Goal: Task Accomplishment & Management: Use online tool/utility

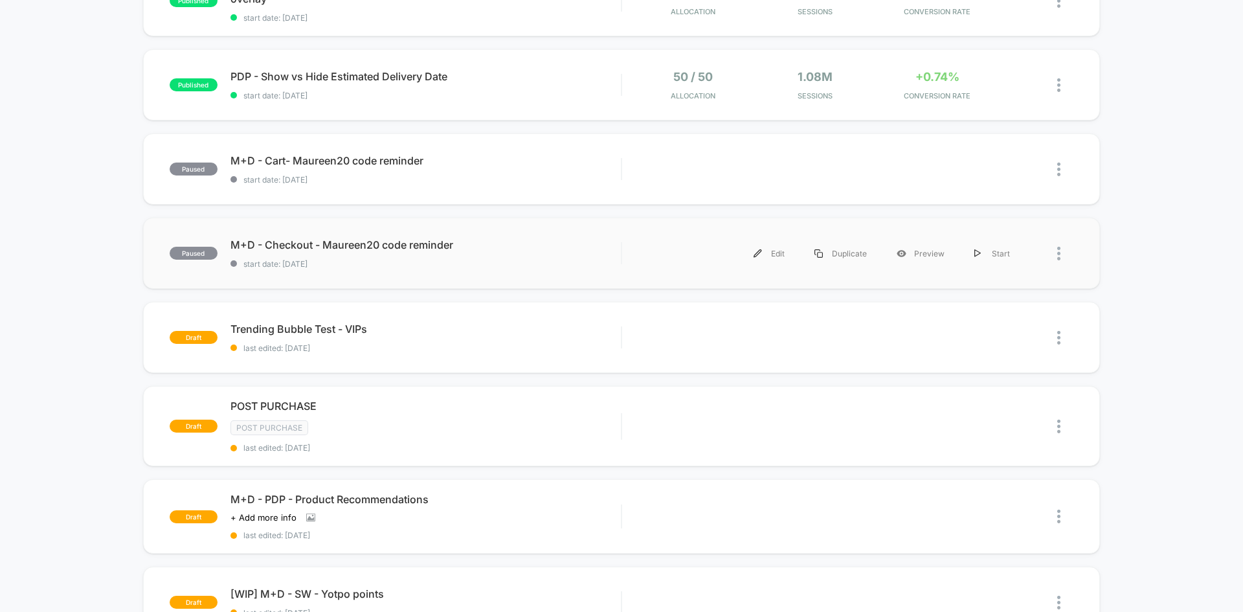
scroll to position [538, 0]
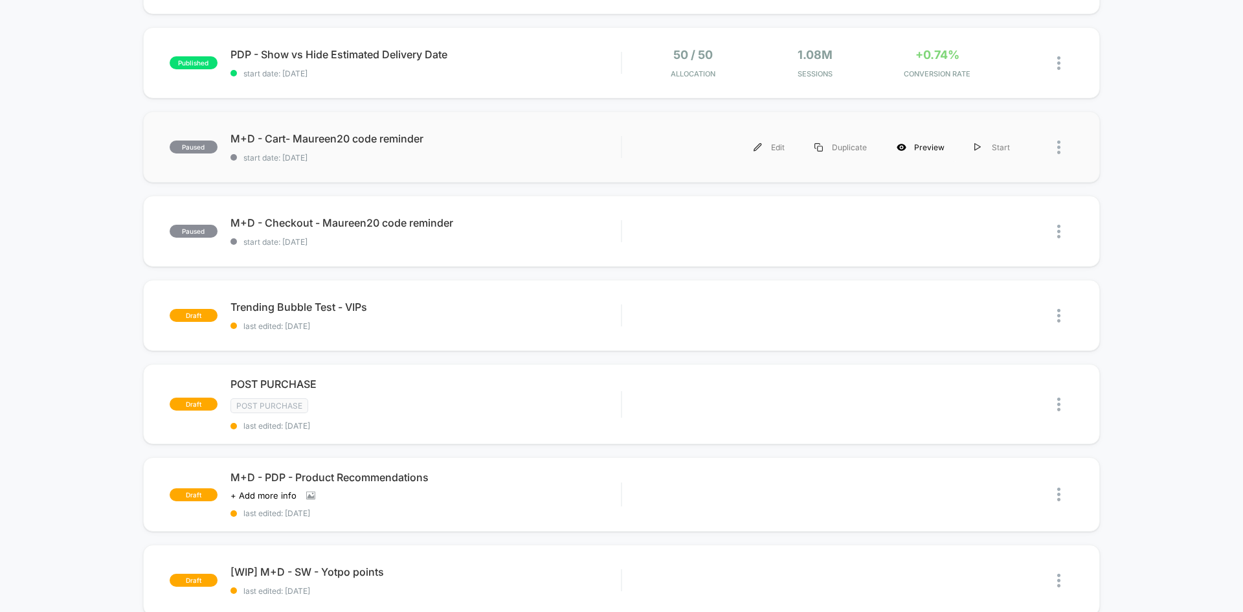
click at [923, 150] on div "Preview" at bounding box center [921, 147] width 78 height 29
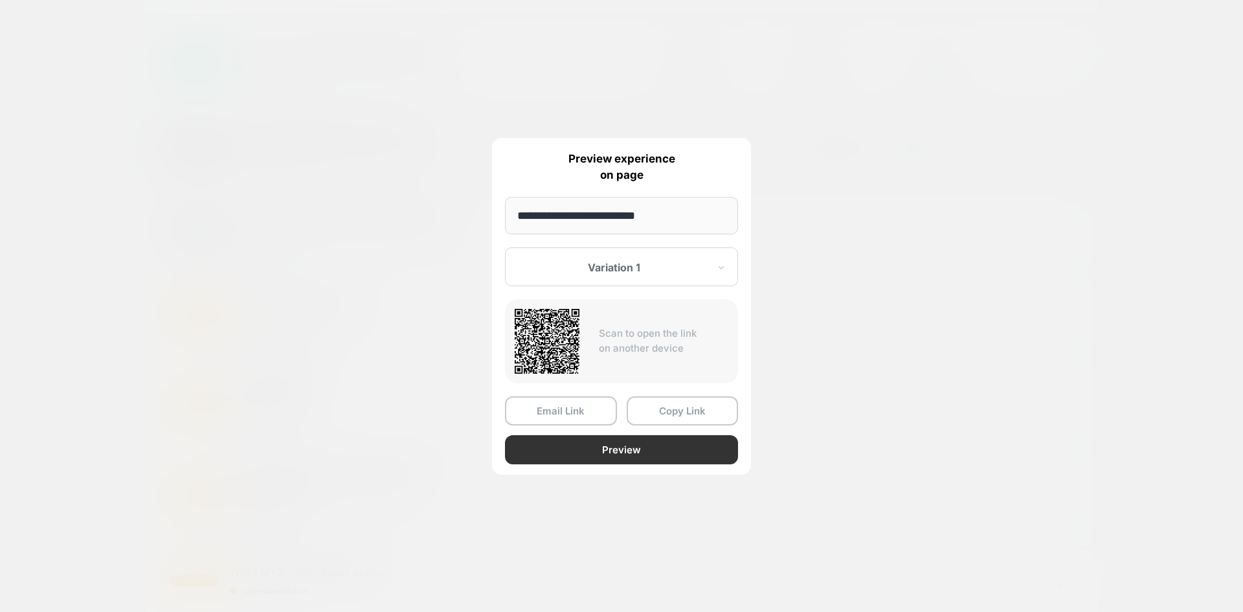
click at [581, 454] on button "Preview" at bounding box center [621, 449] width 233 height 29
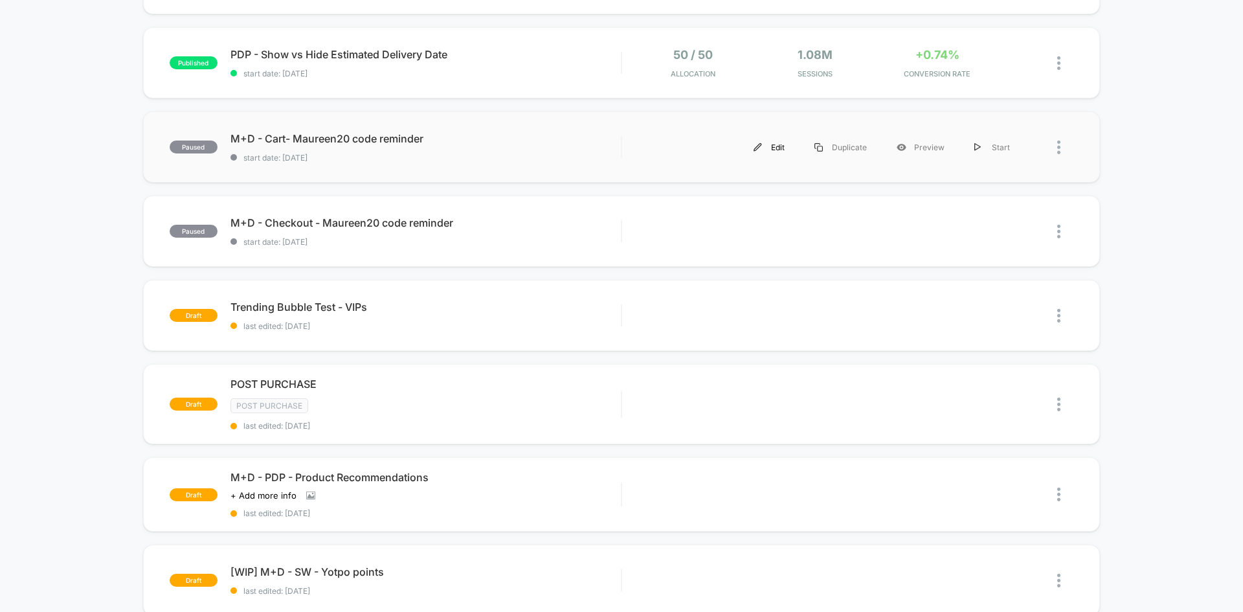
click at [776, 151] on div "Edit" at bounding box center [769, 147] width 61 height 29
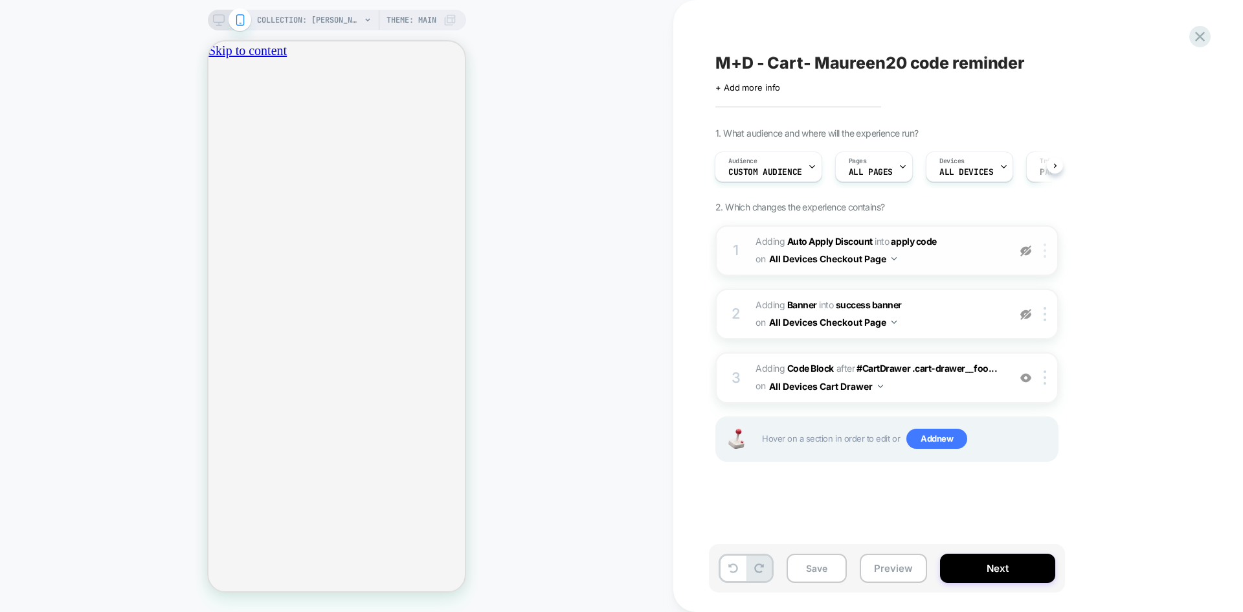
click at [1044, 252] on img at bounding box center [1044, 250] width 3 height 14
click at [1041, 379] on div at bounding box center [1046, 377] width 21 height 14
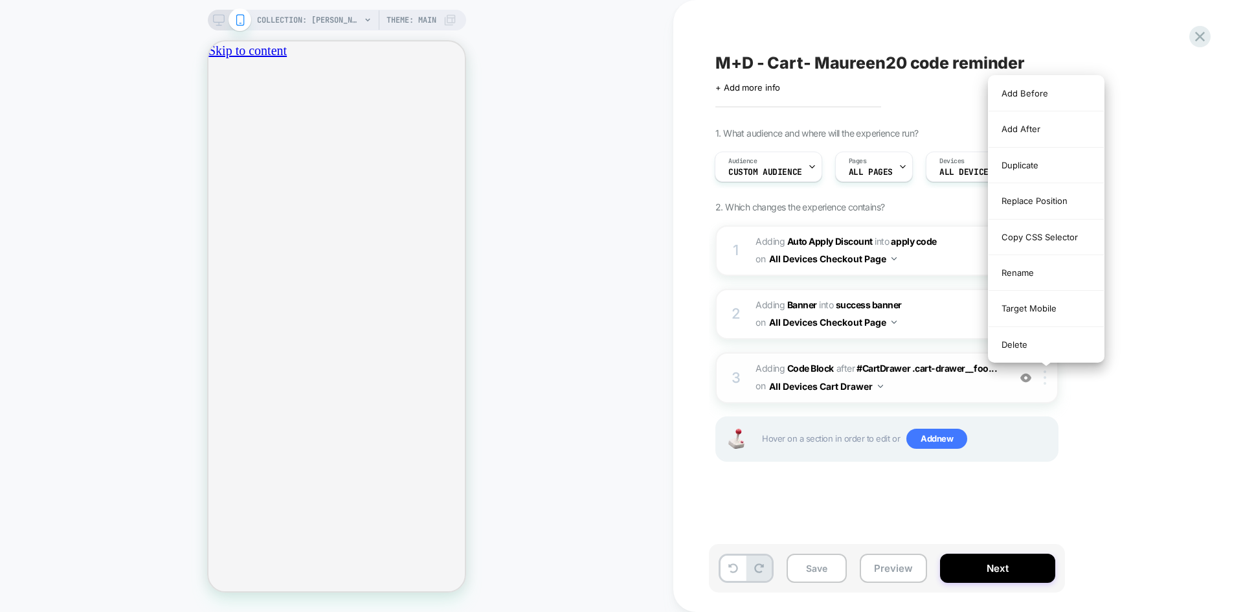
scroll to position [0, 228]
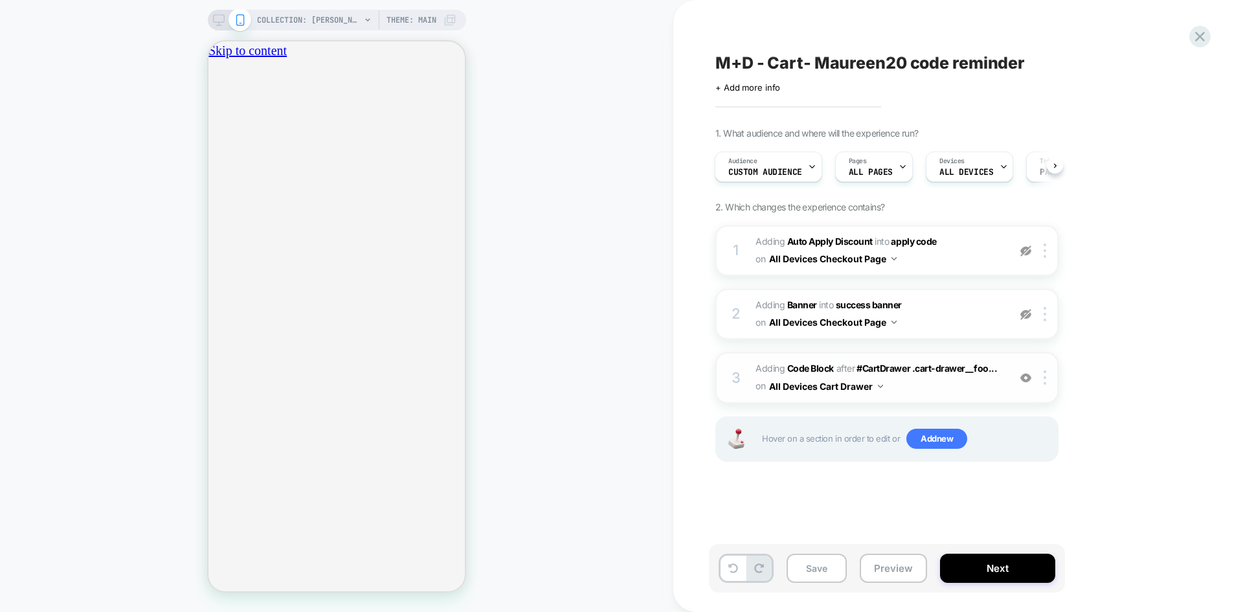
click at [963, 388] on span "Adding Code Block AFTER #CartDrawer .cart-drawer__foo... #CartDrawer .cart-draw…" at bounding box center [878, 377] width 247 height 35
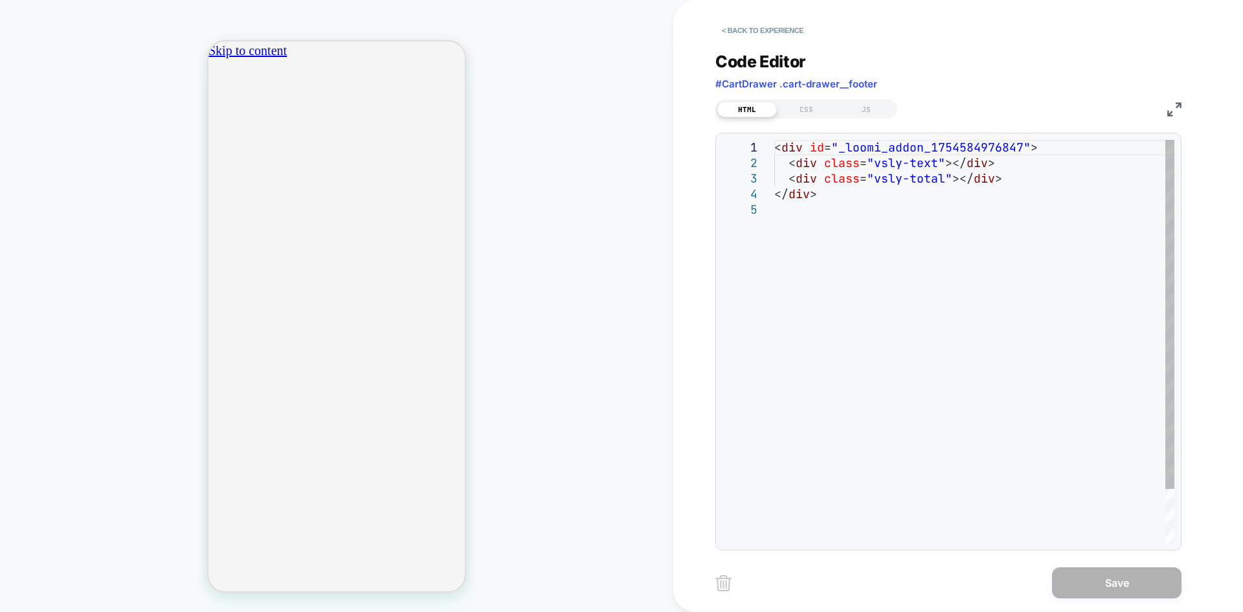
scroll to position [0, 456]
click at [802, 107] on div "CSS" at bounding box center [807, 110] width 60 height 16
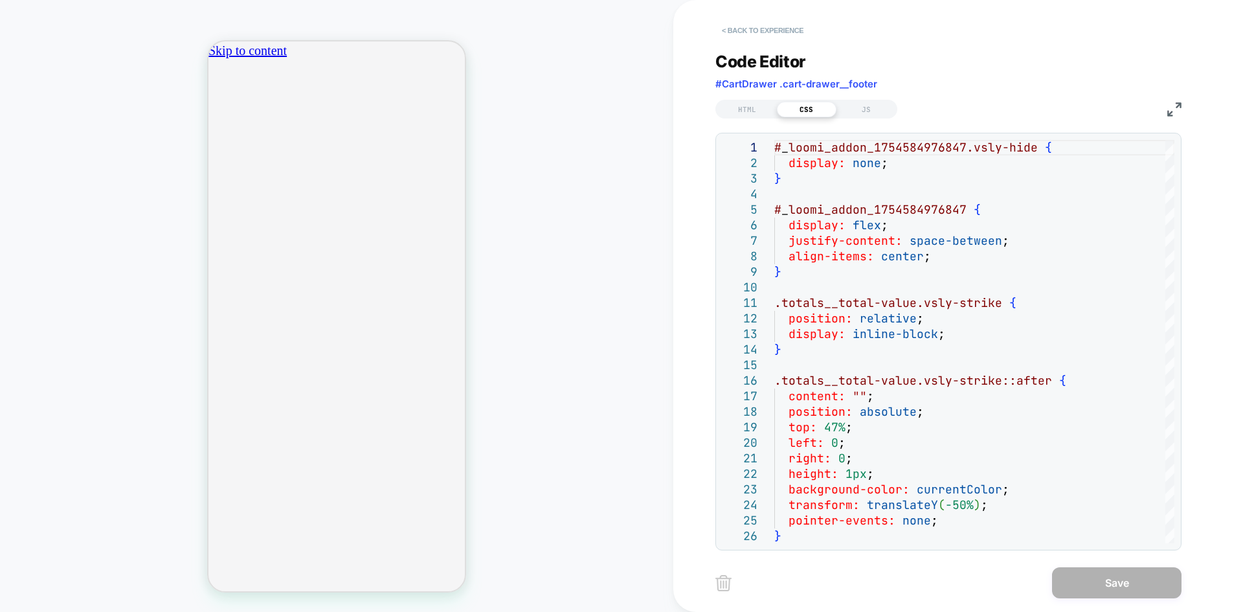
click at [770, 28] on button "< Back to experience" at bounding box center [762, 30] width 95 height 21
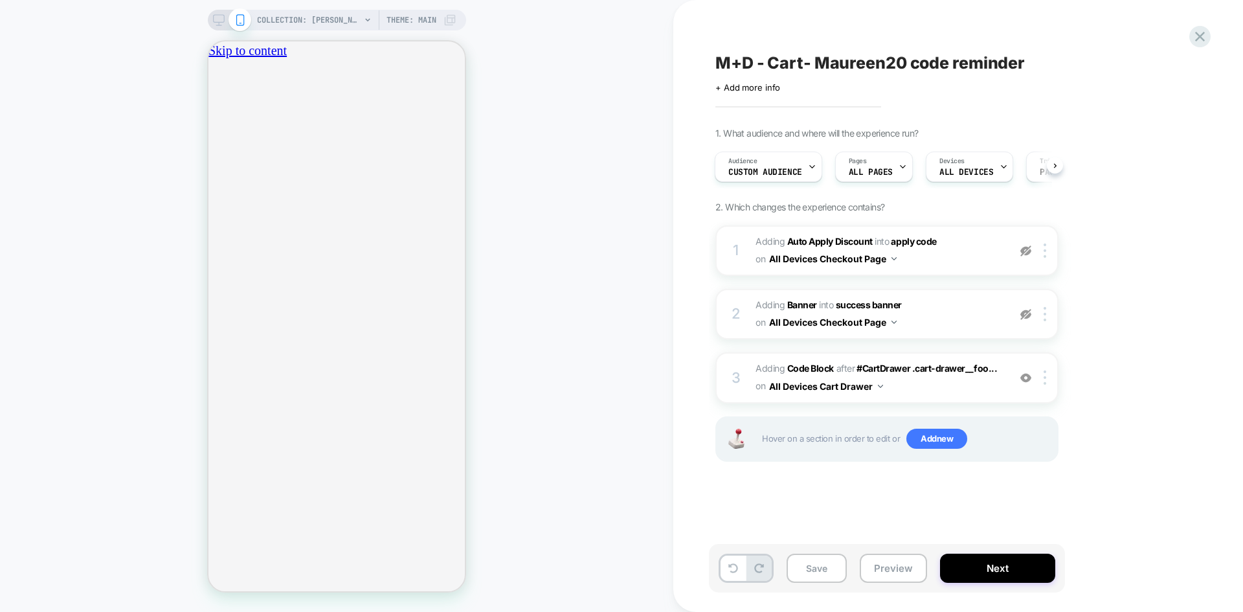
scroll to position [0, 0]
click at [217, 22] on rect at bounding box center [218, 18] width 11 height 7
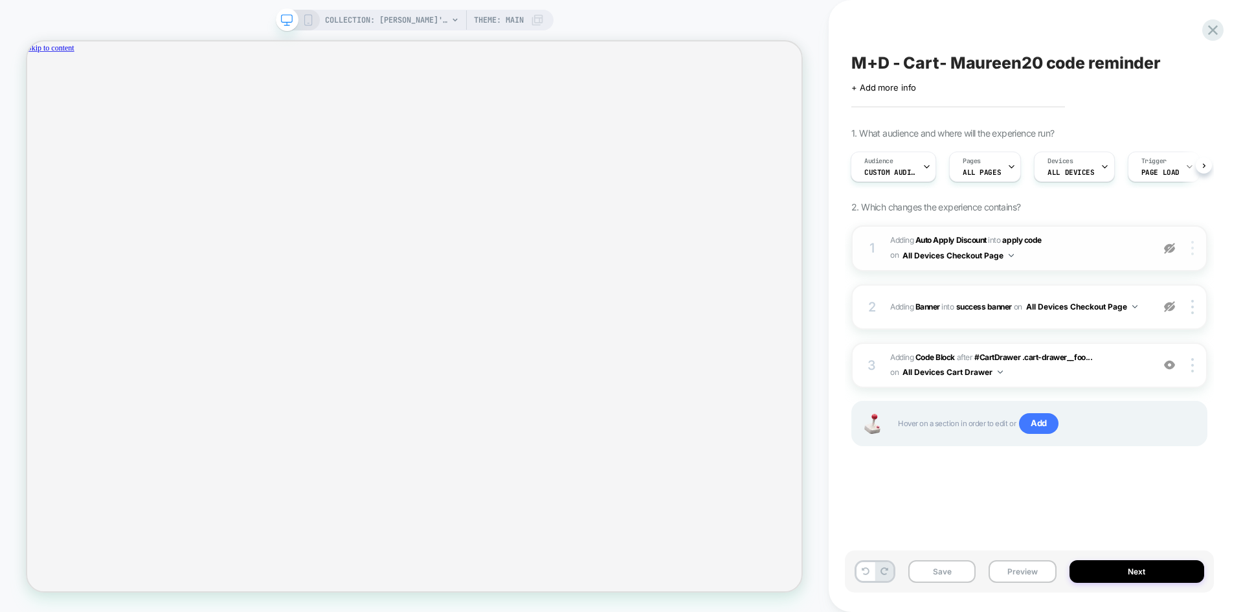
scroll to position [0, 1889]
click at [1193, 253] on img at bounding box center [1192, 248] width 3 height 14
click at [1030, 251] on span "#_loomi_addon_1754928522677_dup1754949745_dup1754949748_dup1756389812 Adding Au…" at bounding box center [1018, 248] width 256 height 30
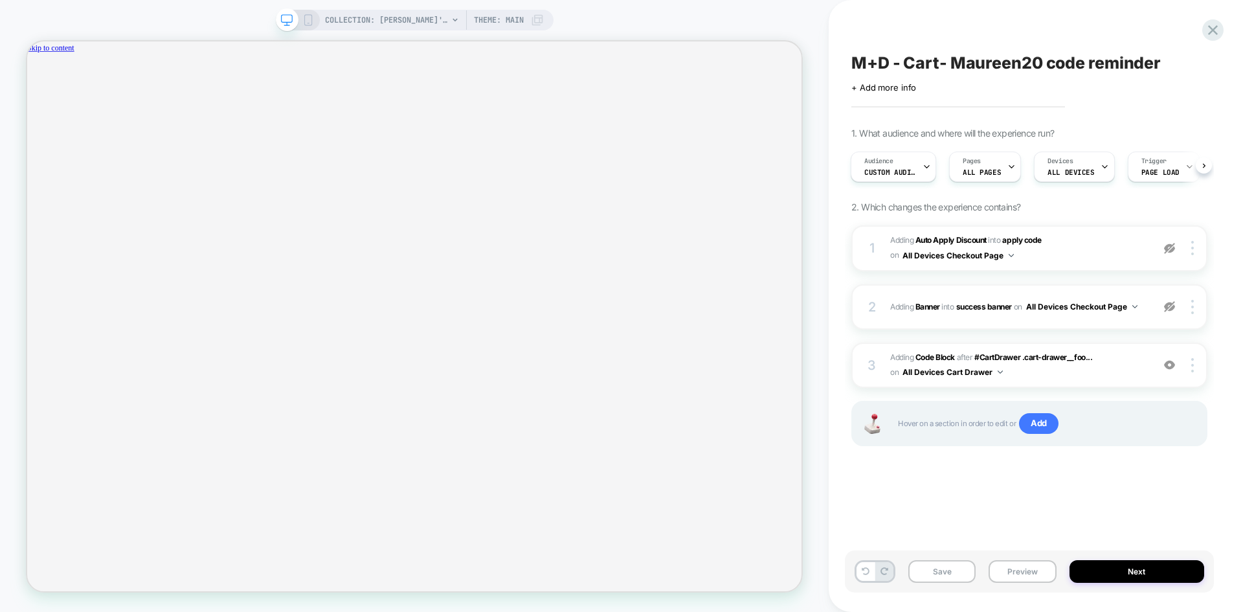
scroll to position [0, 1889]
click at [1212, 28] on icon at bounding box center [1212, 29] width 17 height 17
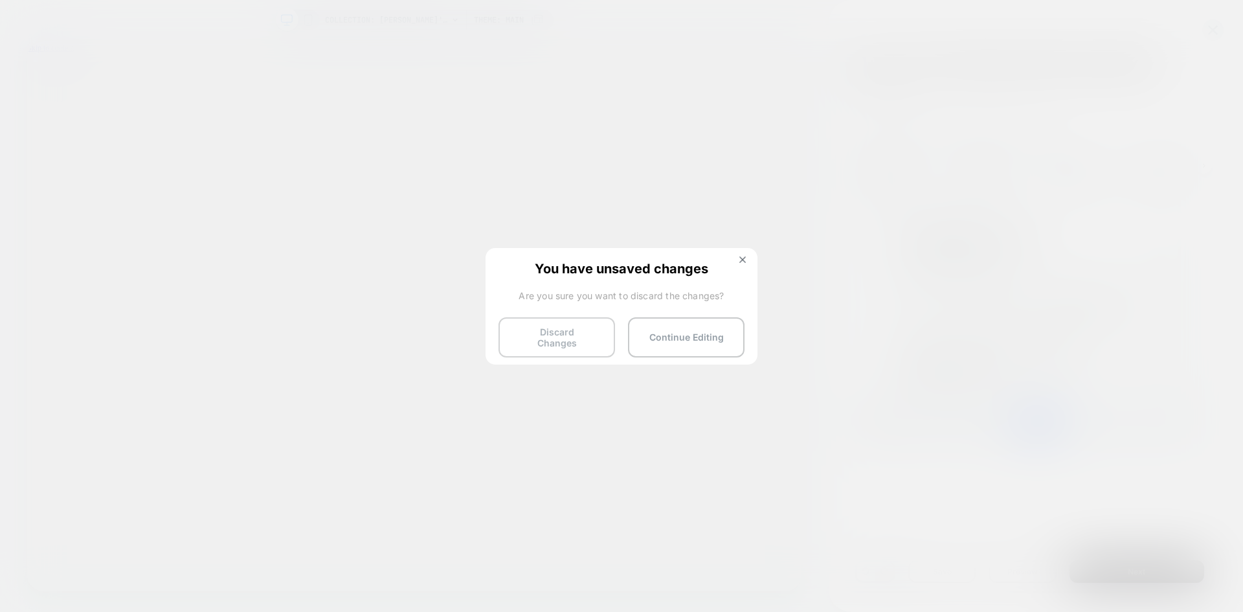
click at [561, 339] on button "Discard Changes" at bounding box center [556, 337] width 117 height 40
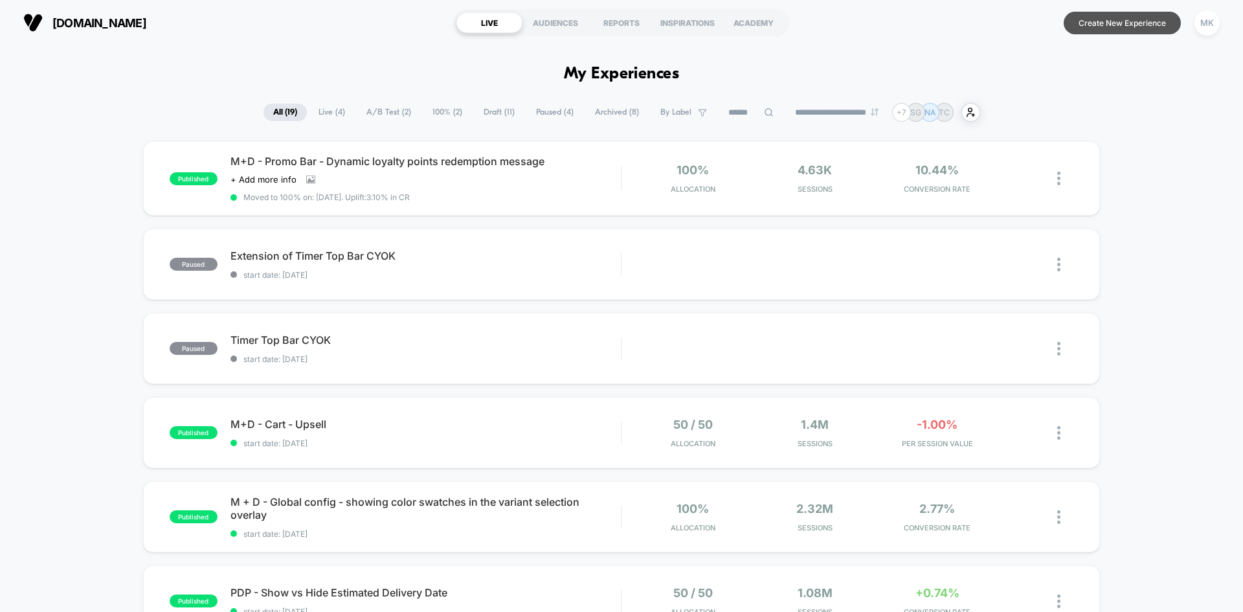
click at [1095, 21] on button "Create New Experience" at bounding box center [1122, 23] width 117 height 23
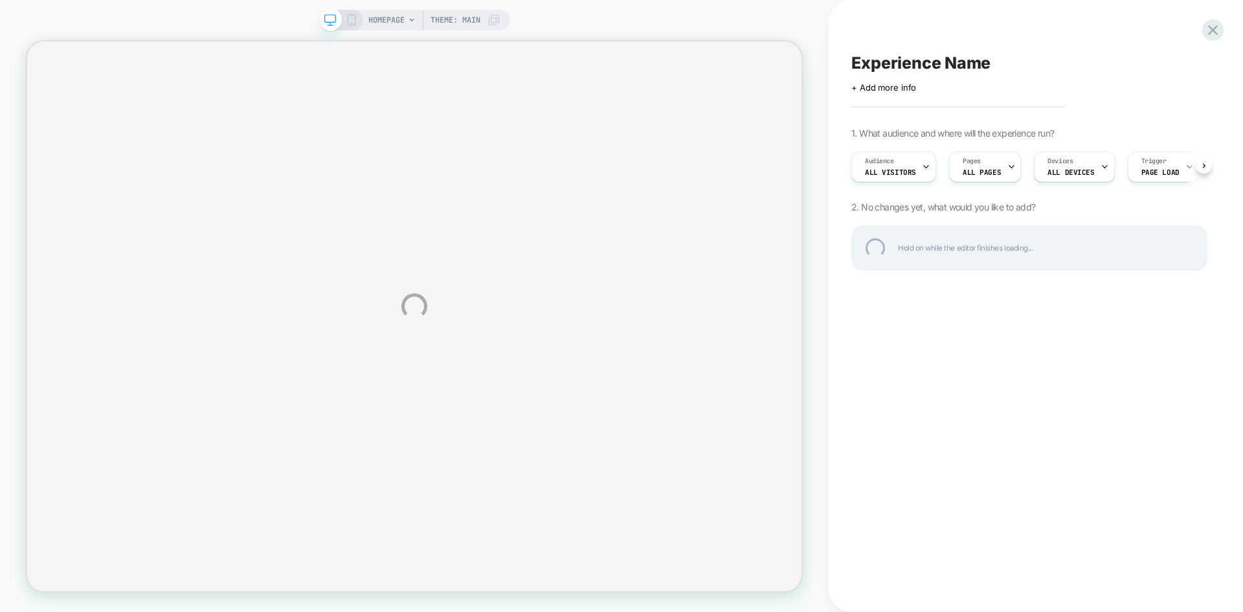
click at [887, 170] on div "HOMEPAGE Theme: MAIN Experience Name Click to edit experience details + Add mor…" at bounding box center [621, 306] width 1243 height 612
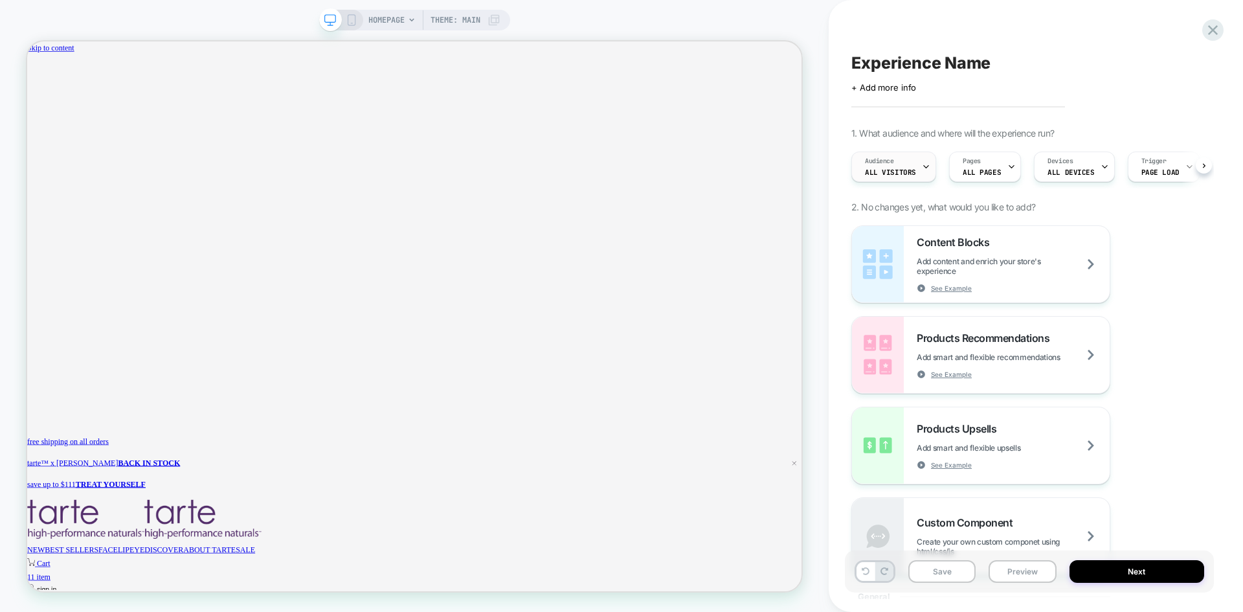
scroll to position [0, 1]
click at [898, 172] on span "All Visitors" at bounding box center [889, 172] width 51 height 9
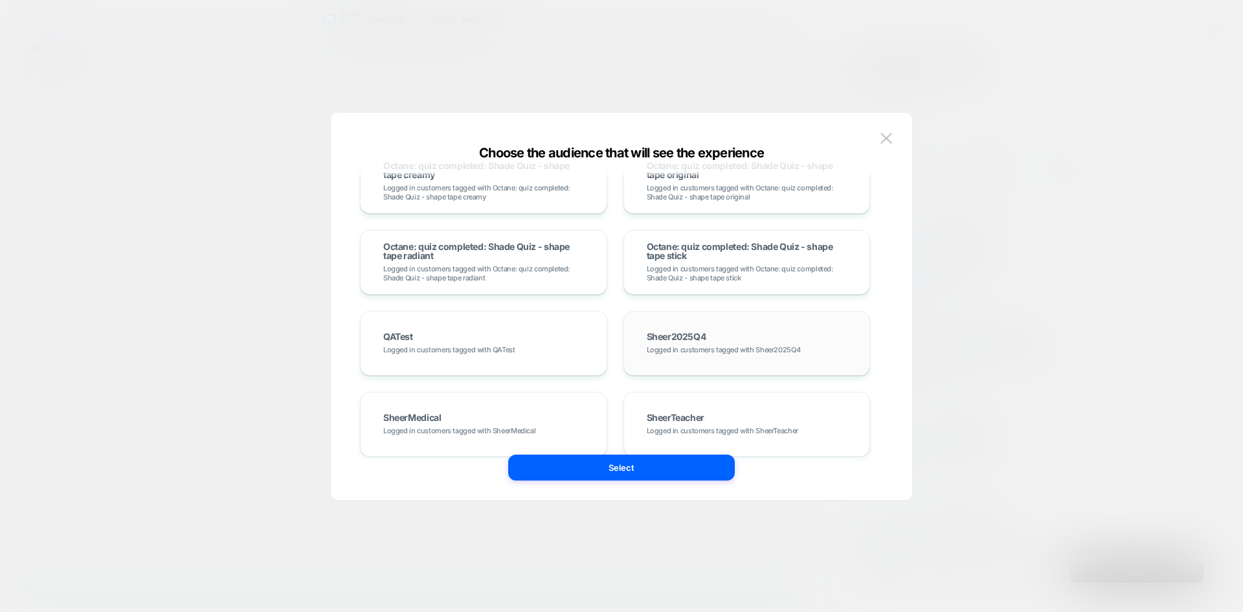
scroll to position [0, 0]
click at [685, 413] on span "SheerTeacher" at bounding box center [676, 417] width 58 height 9
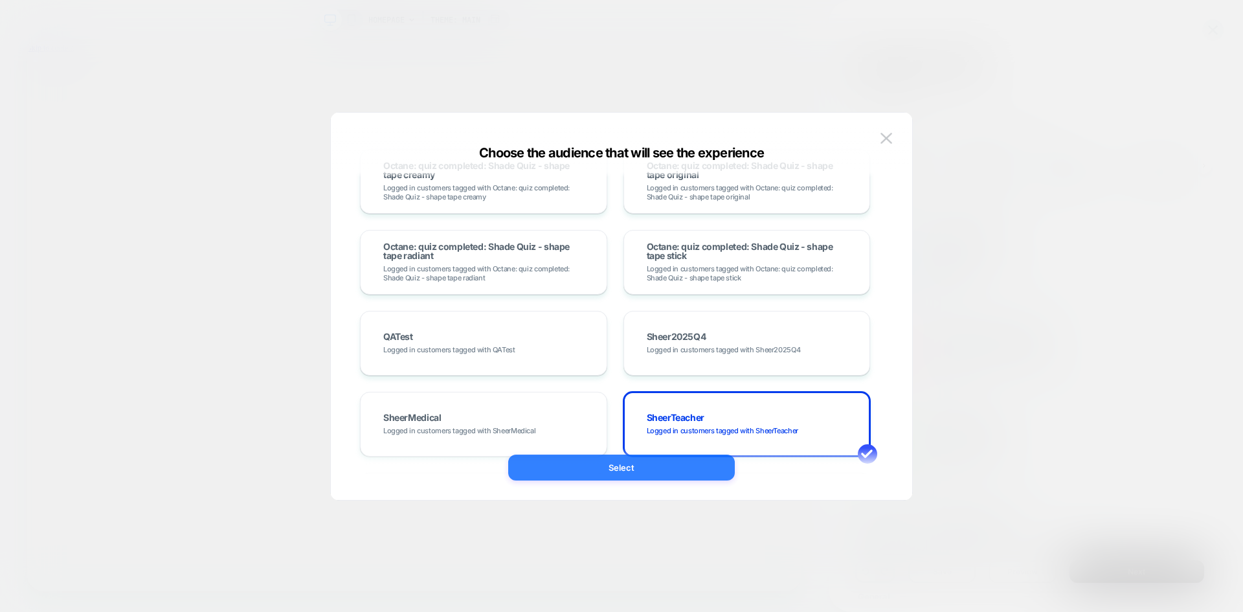
click at [623, 469] on button "Select" at bounding box center [621, 467] width 227 height 26
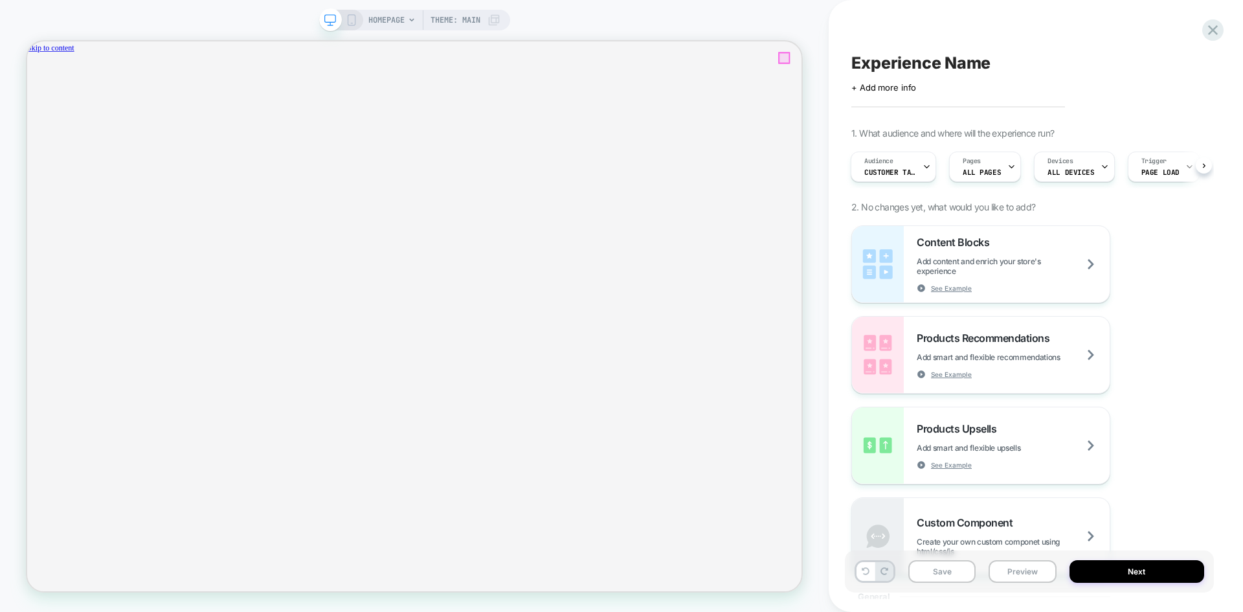
click at [32, 114] on icon "close" at bounding box center [32, 114] width 0 height 0
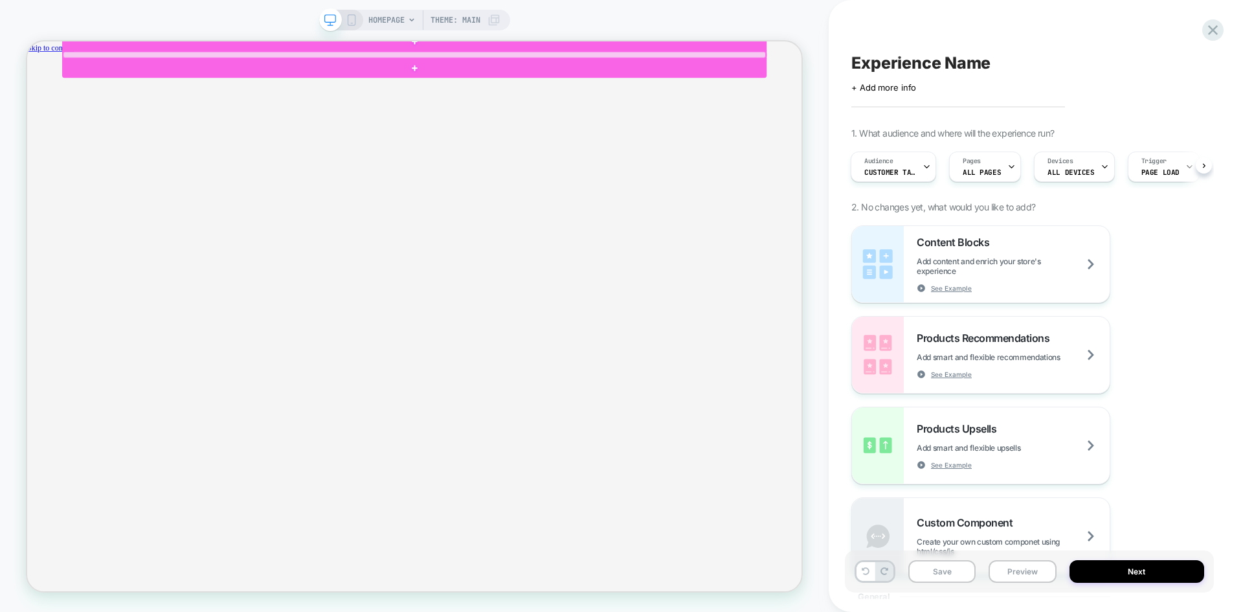
click at [649, 60] on div at bounding box center [543, 59] width 937 height 8
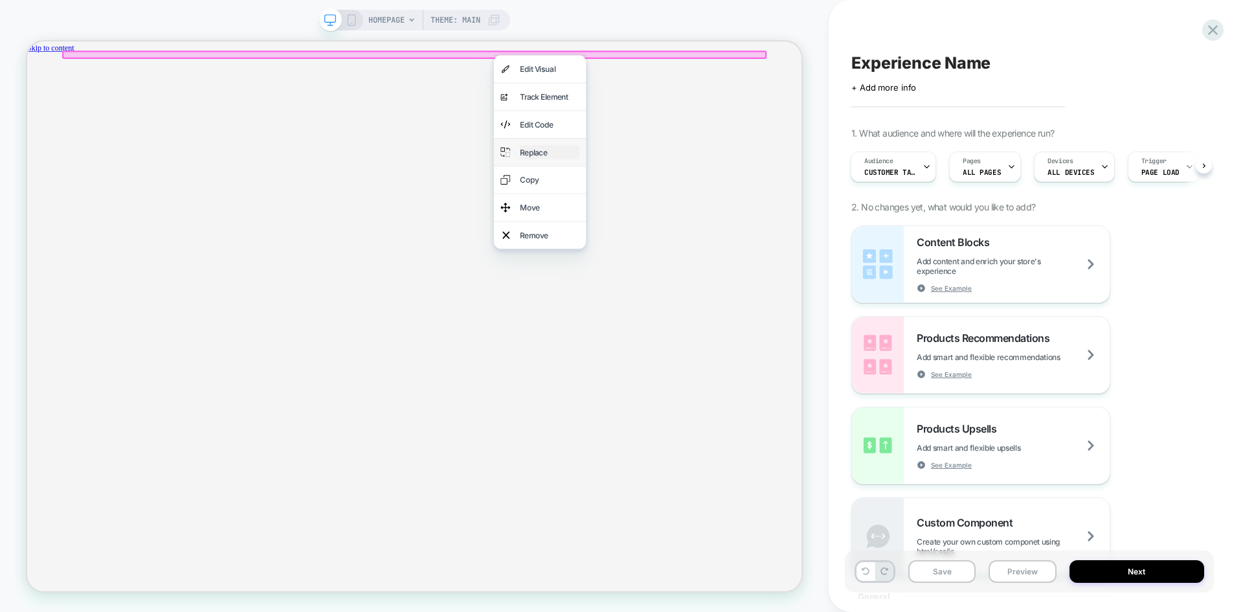
scroll to position [0, 944]
click at [686, 306] on div "Remove" at bounding box center [723, 300] width 79 height 18
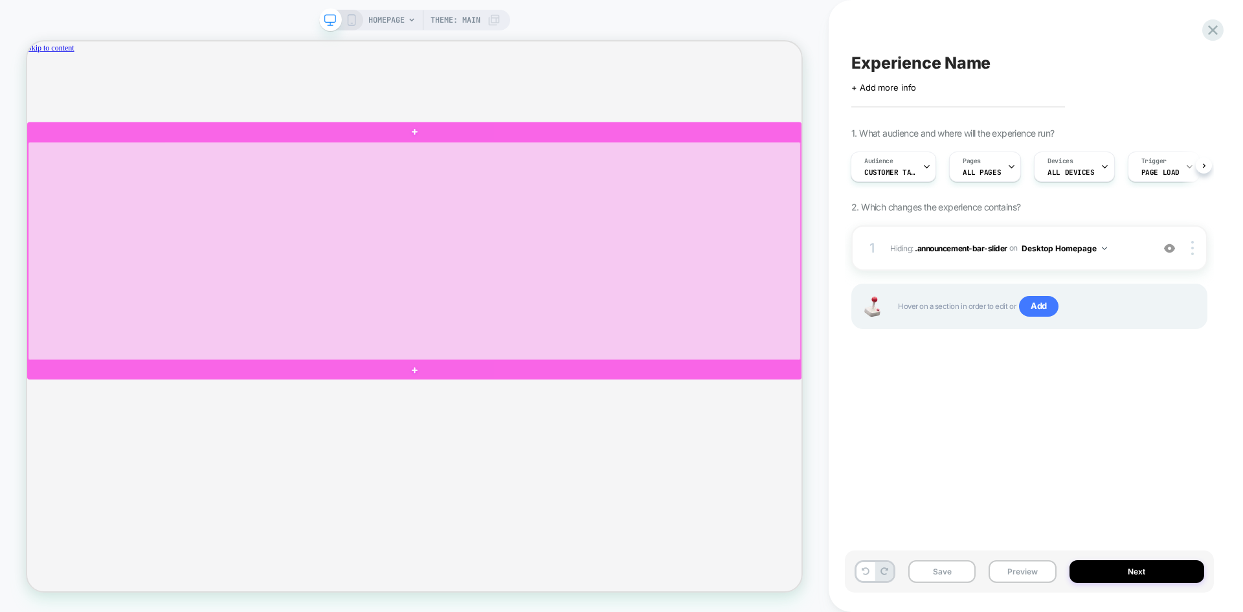
click at [543, 232] on div at bounding box center [543, 320] width 1030 height 291
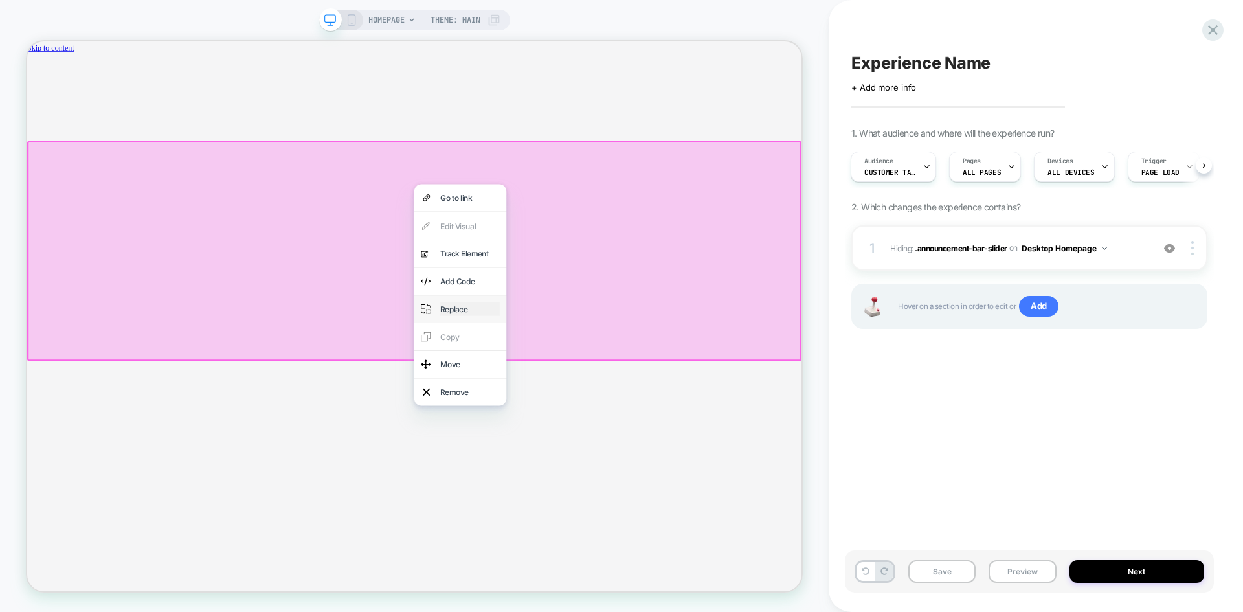
click at [613, 392] on div "Replace" at bounding box center [617, 398] width 79 height 18
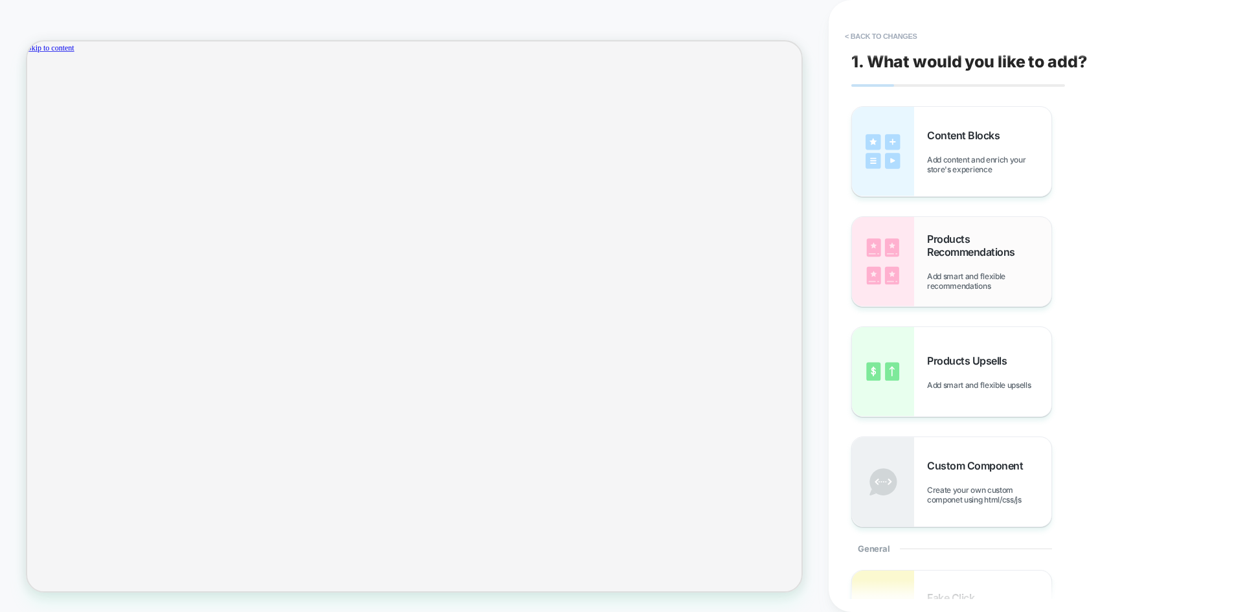
click at [963, 276] on span "Add smart and flexible recommendations" at bounding box center [989, 280] width 124 height 19
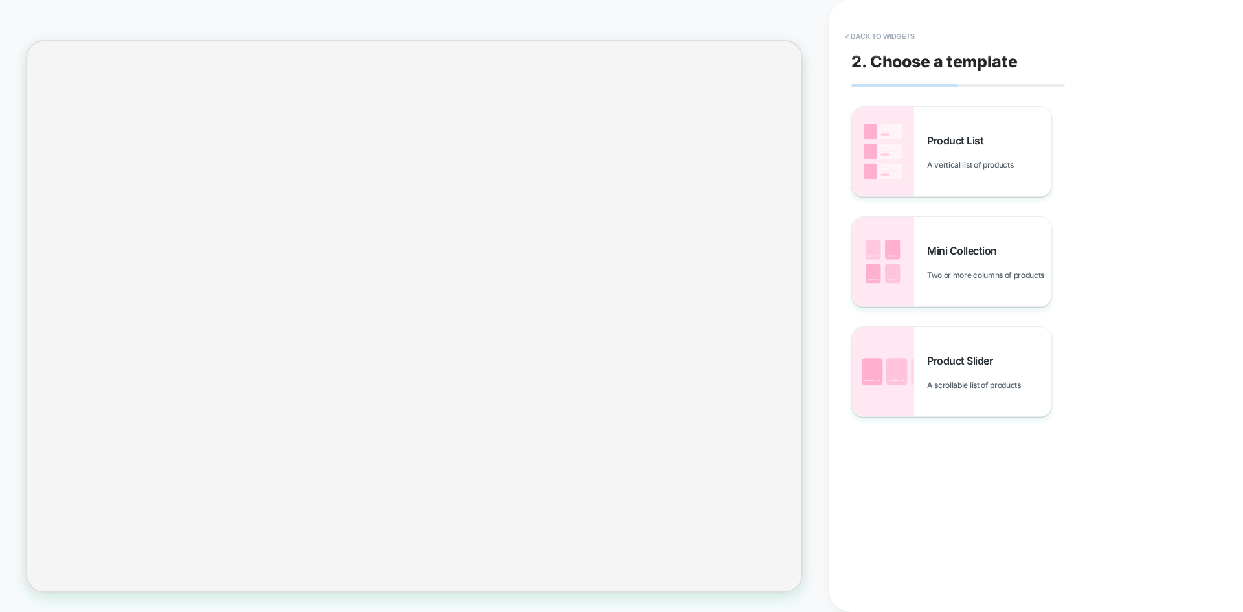
scroll to position [0, 0]
click at [946, 264] on div "Mini Collection Two or more columns of products" at bounding box center [989, 262] width 124 height 36
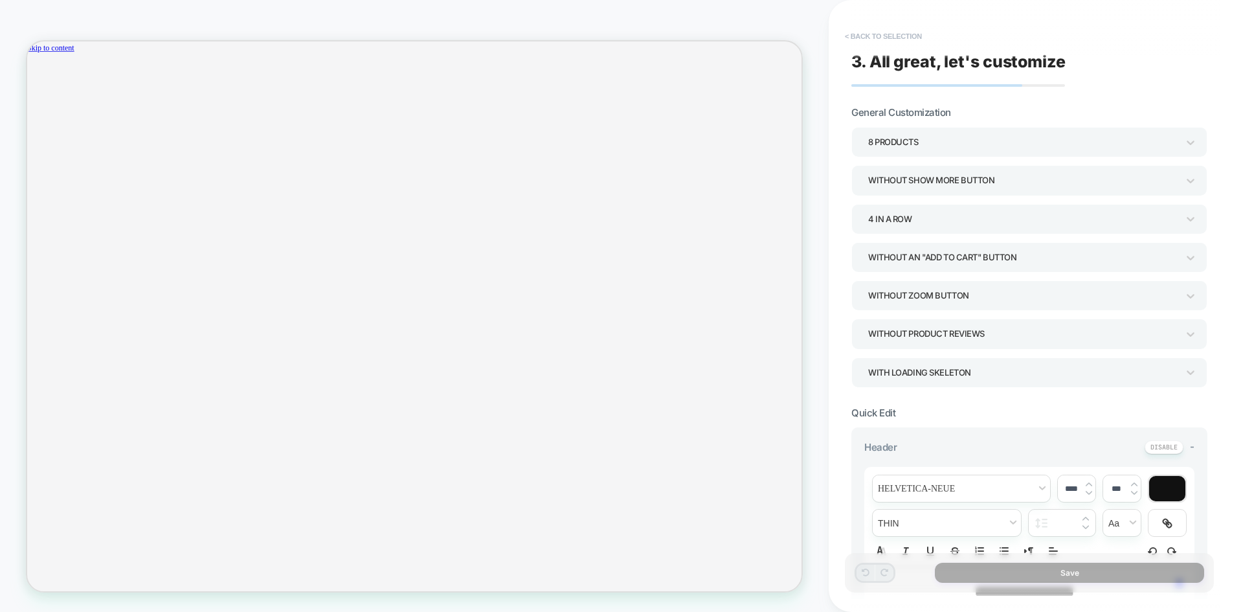
click at [861, 36] on button "< Back to selection" at bounding box center [883, 36] width 90 height 21
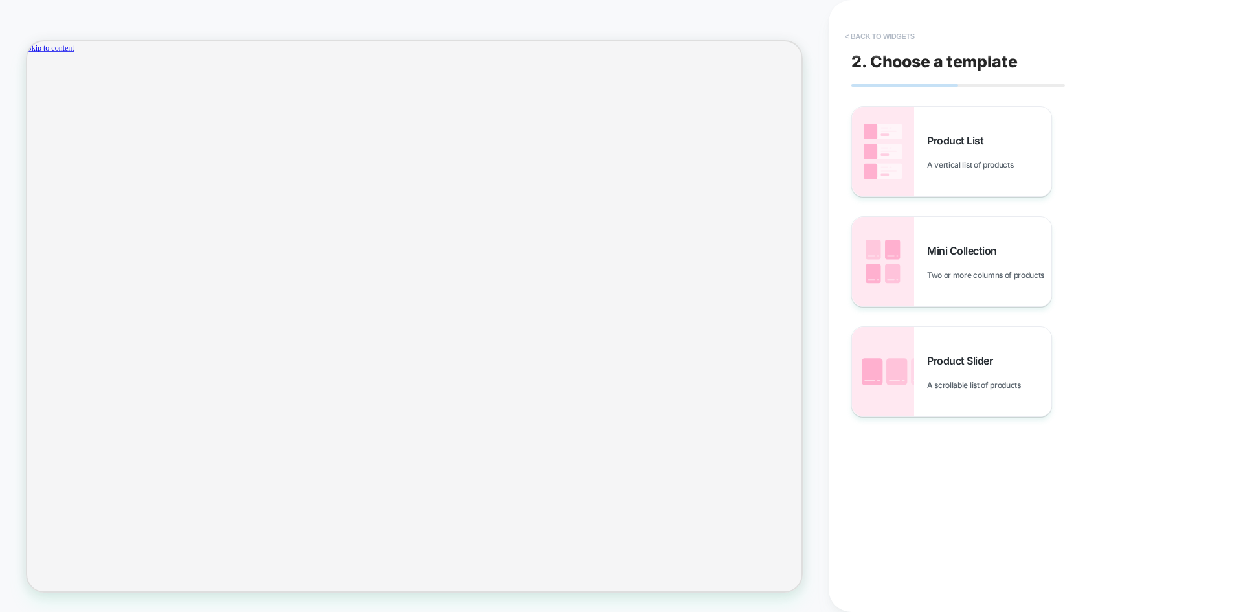
click at [853, 41] on button "< Back to widgets" at bounding box center [879, 36] width 83 height 21
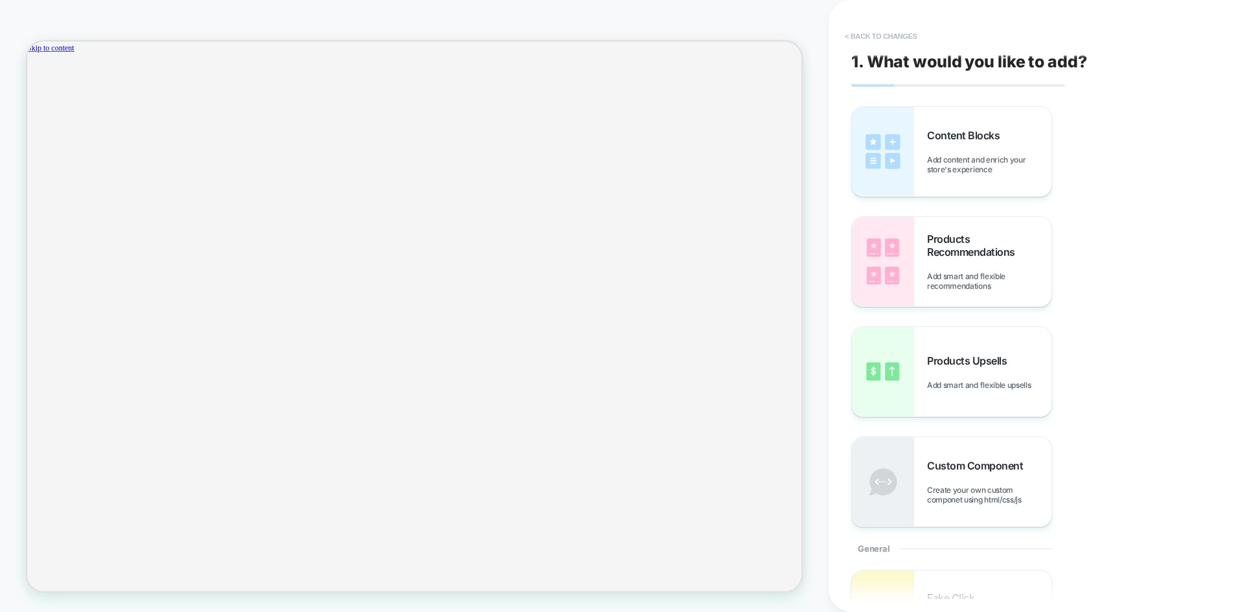
click at [887, 36] on button "< Back to changes" at bounding box center [880, 36] width 85 height 21
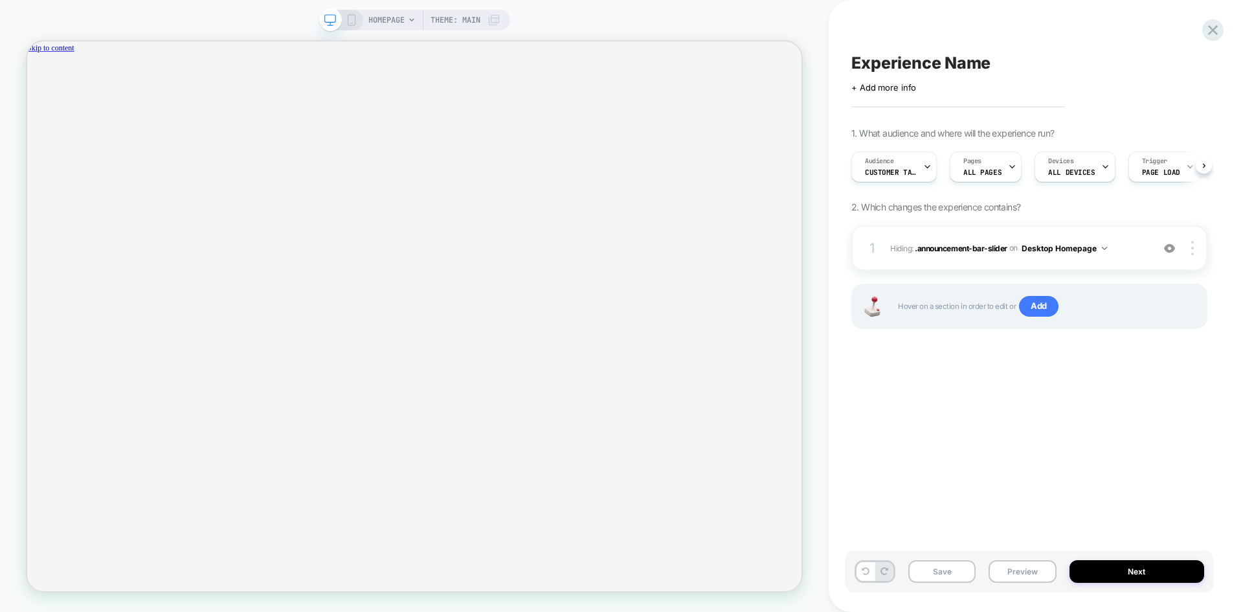
scroll to position [0, 1]
click at [353, 25] on icon at bounding box center [352, 20] width 12 height 12
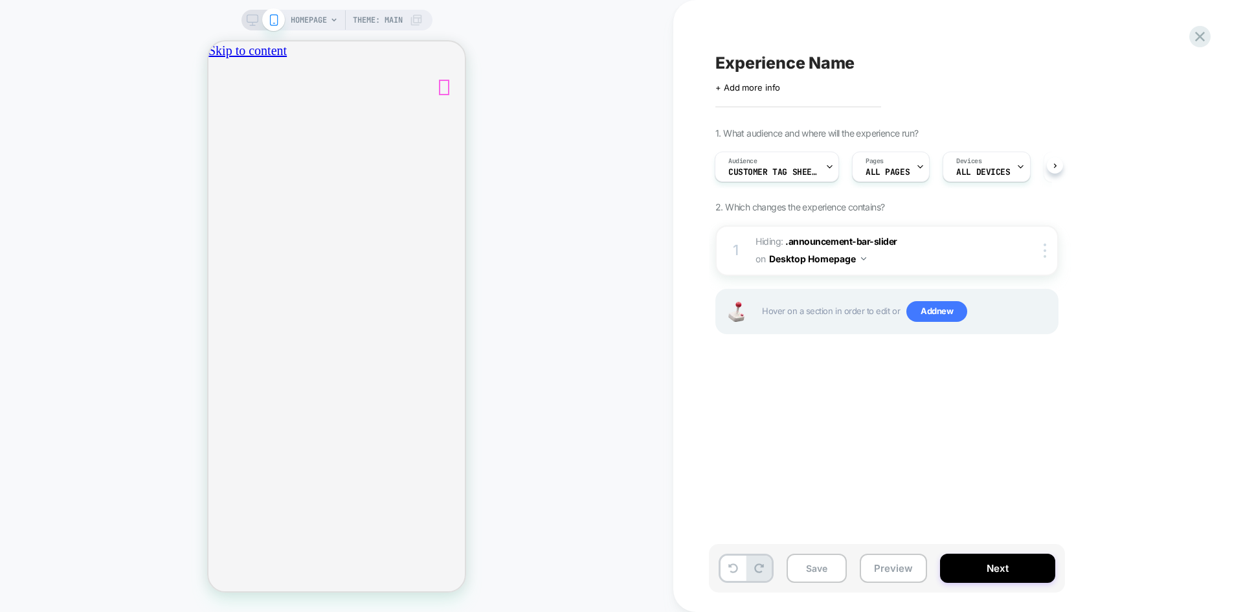
scroll to position [0, 456]
click at [251, 163] on div at bounding box center [255, 153] width 61 height 63
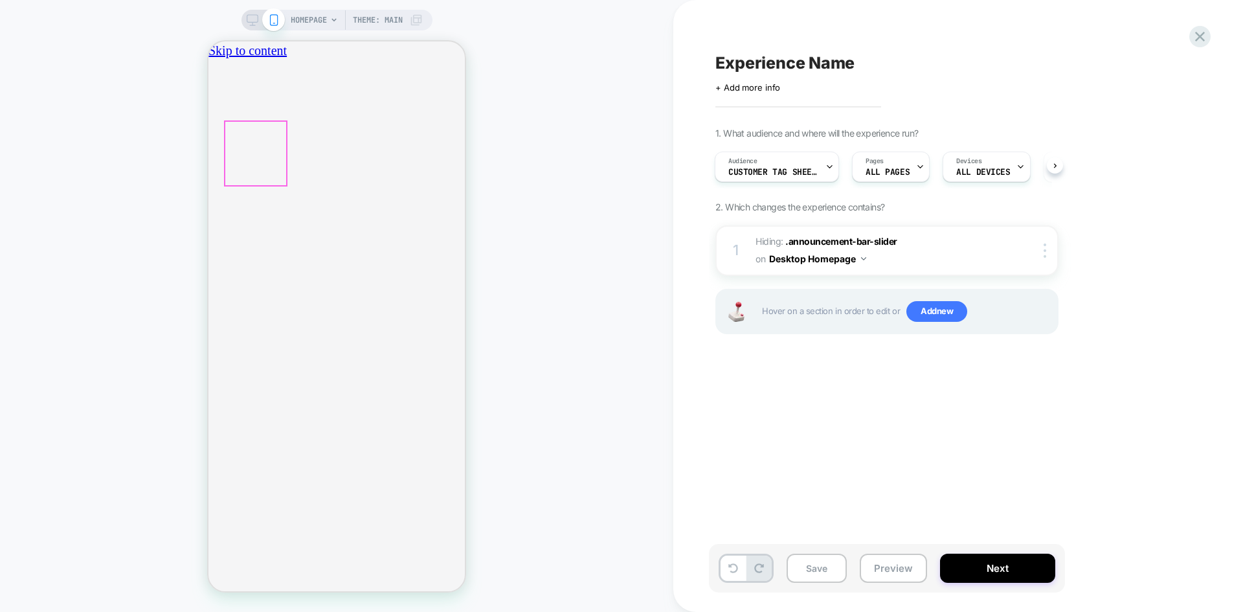
click at [261, 199] on div at bounding box center [352, 164] width 254 height 84
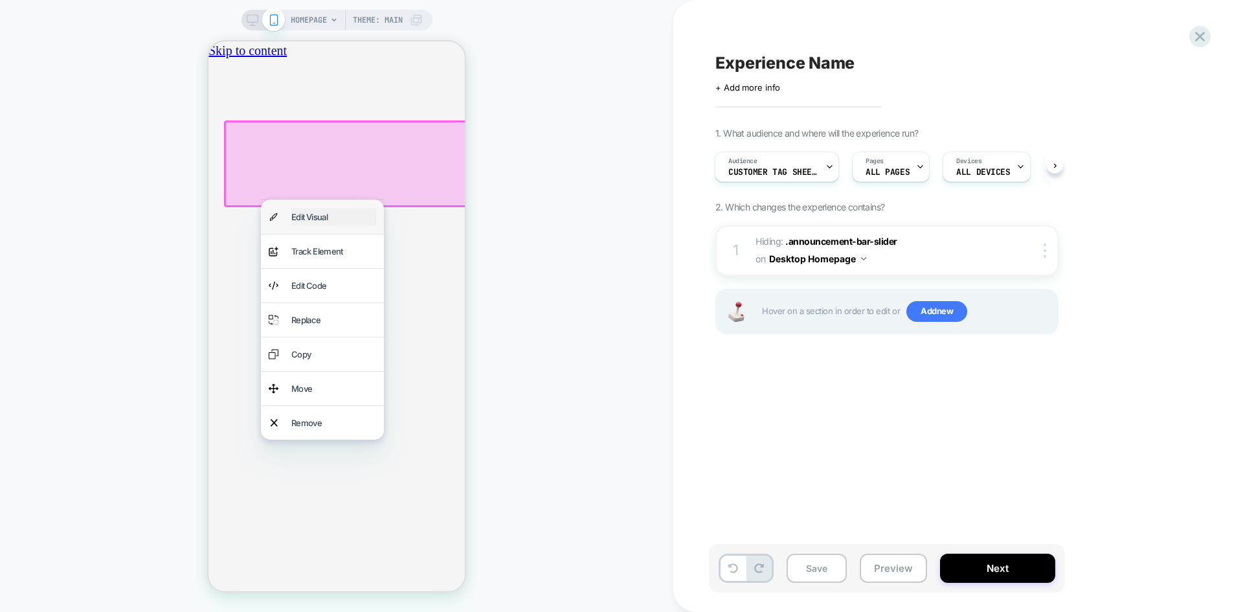
click at [312, 213] on div "Edit Visual" at bounding box center [333, 217] width 85 height 18
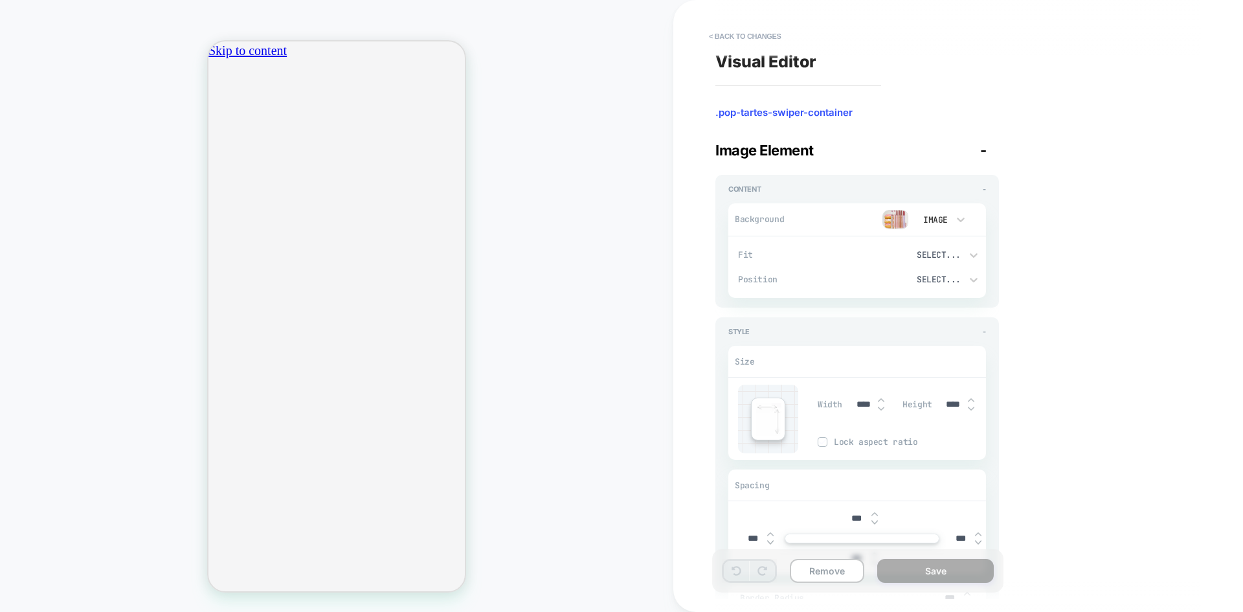
scroll to position [0, 456]
type textarea "*"
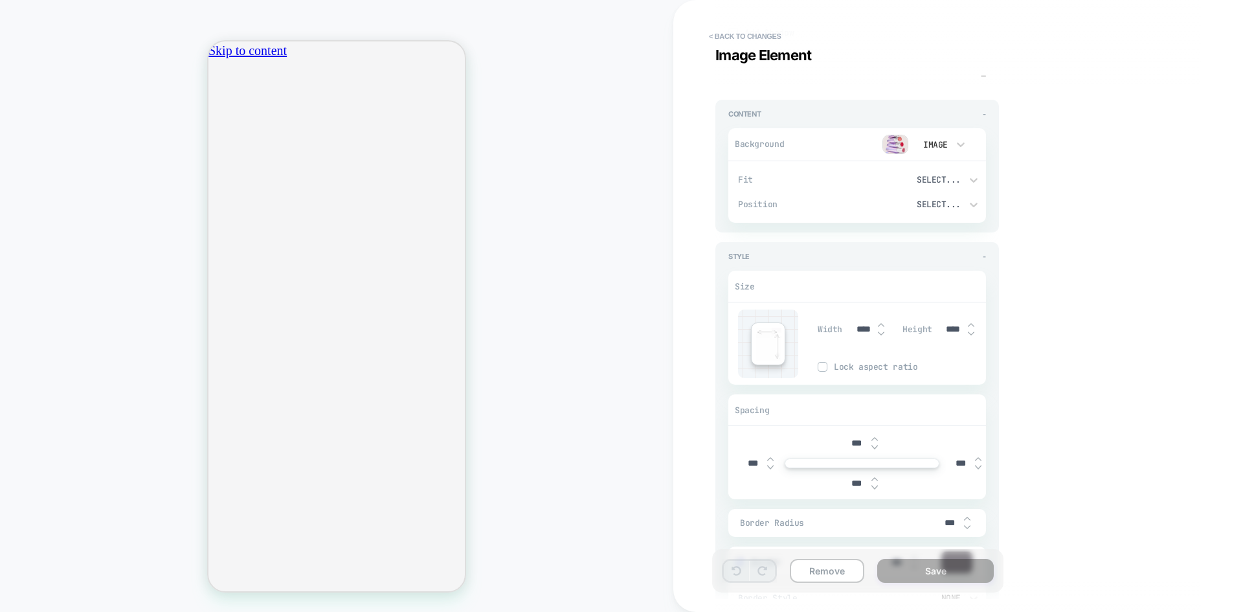
scroll to position [1272, 0]
click at [734, 38] on button "< Back to changes" at bounding box center [744, 36] width 85 height 21
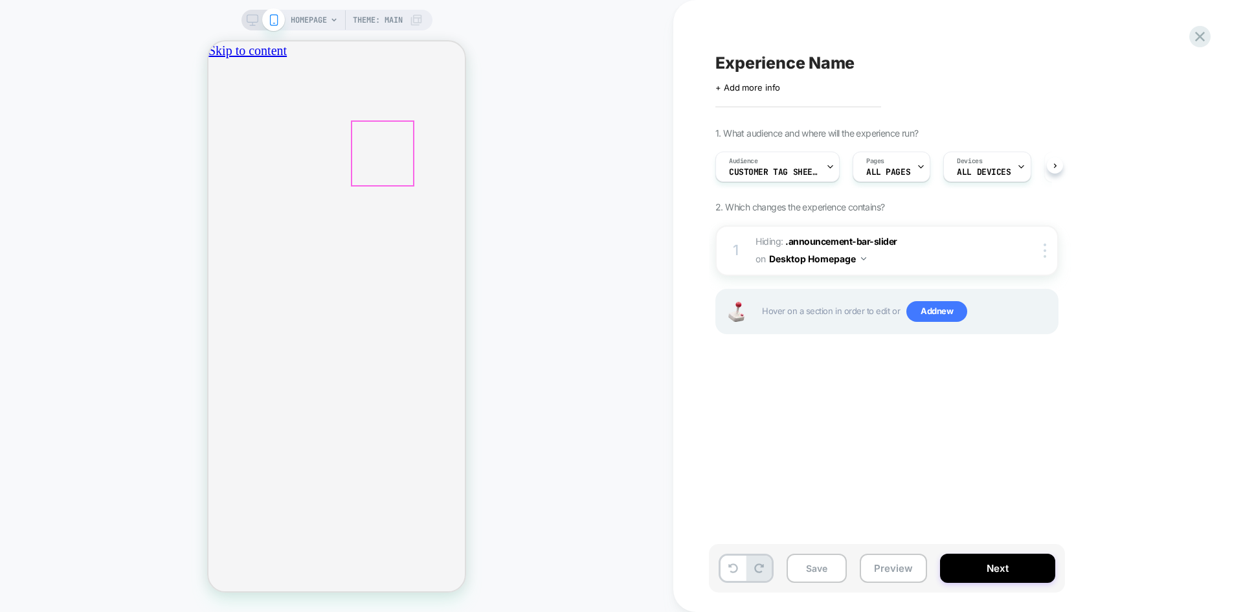
scroll to position [0, 1]
click at [311, 199] on div at bounding box center [311, 197] width 61 height 18
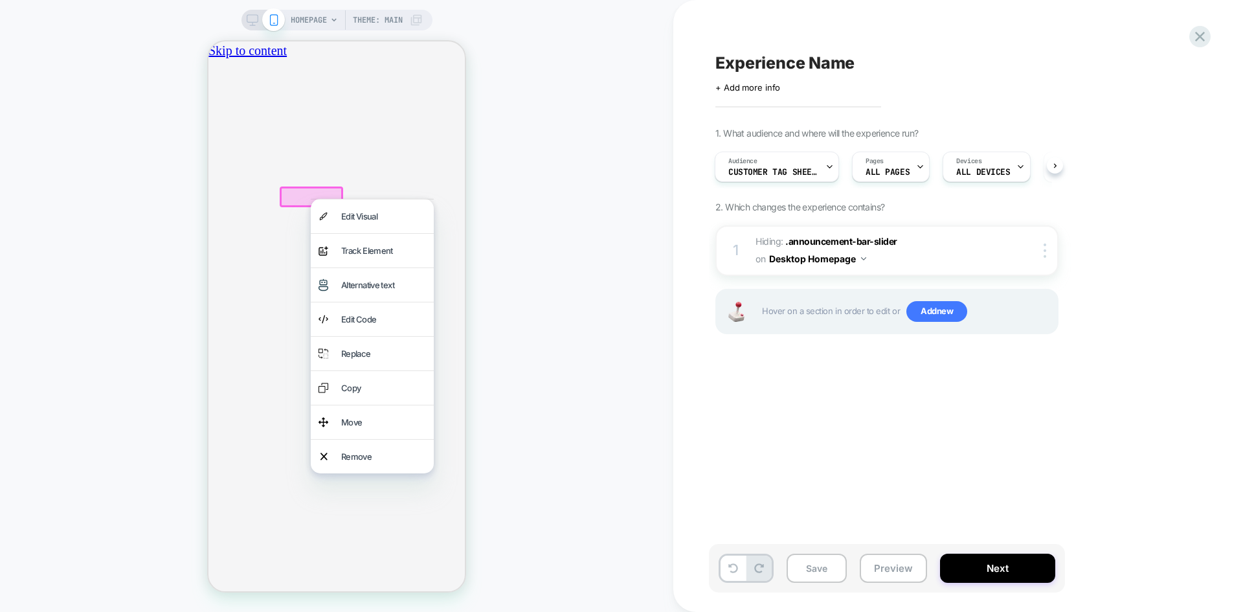
click at [311, 199] on div at bounding box center [372, 199] width 123 height 1
click at [375, 279] on div "Alternative text" at bounding box center [383, 285] width 85 height 18
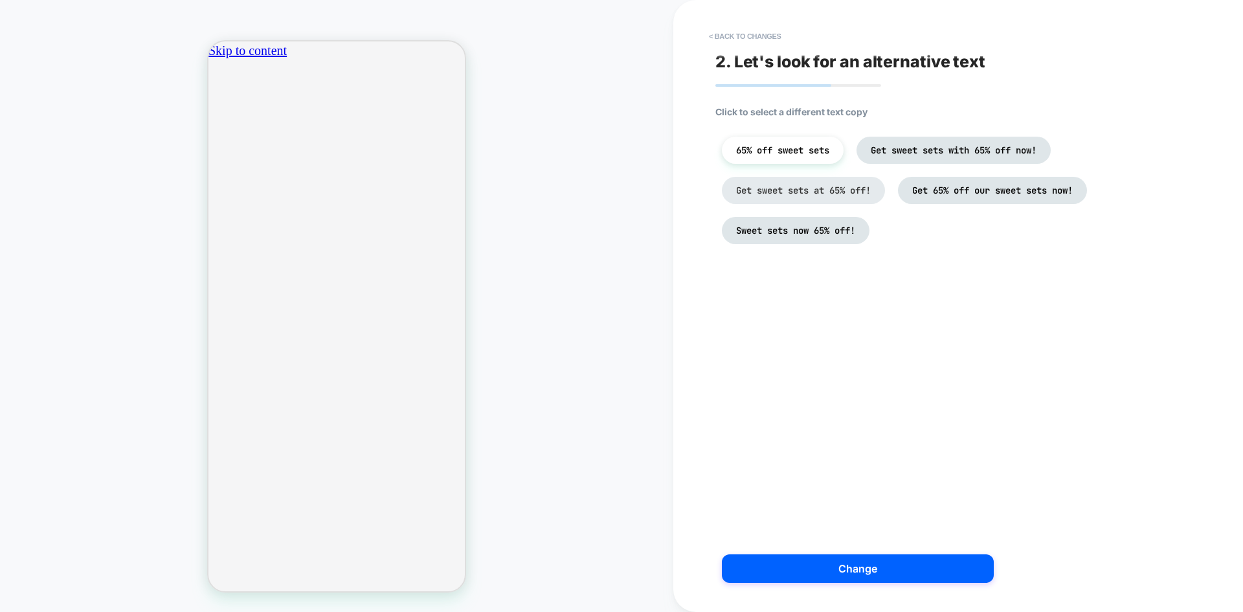
click at [862, 194] on span "Get sweet sets at 65% off!" at bounding box center [803, 190] width 135 height 12
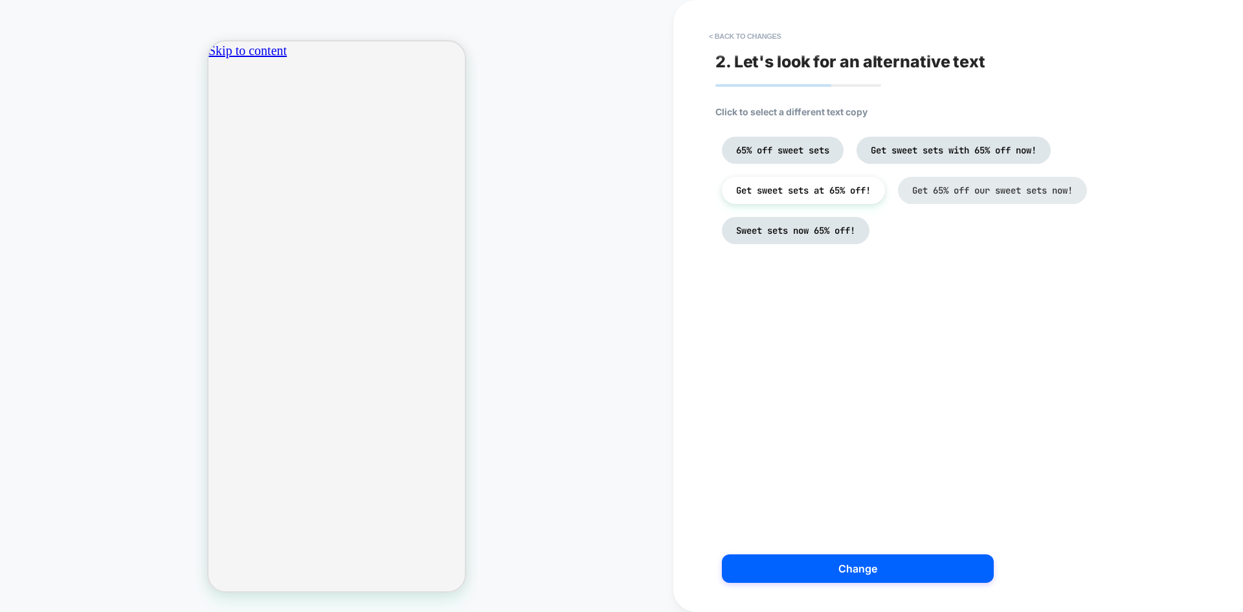
click at [966, 188] on span "Get 65% off our sweet sets now!" at bounding box center [992, 190] width 161 height 12
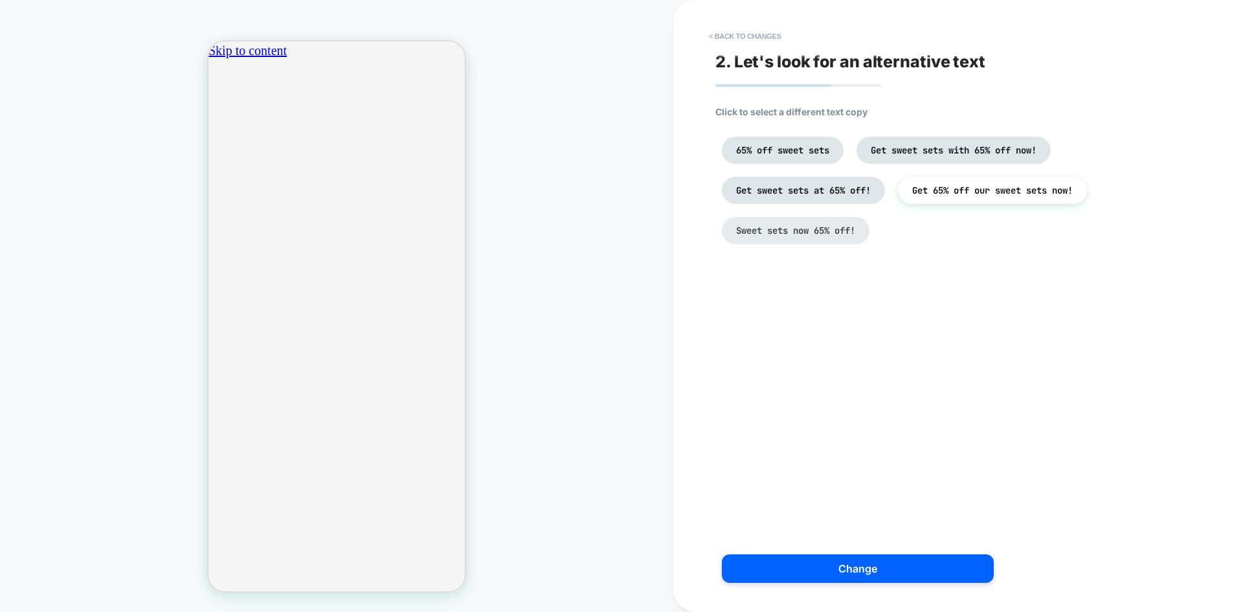
click at [851, 232] on span "Sweet sets now 65% off!" at bounding box center [795, 231] width 119 height 12
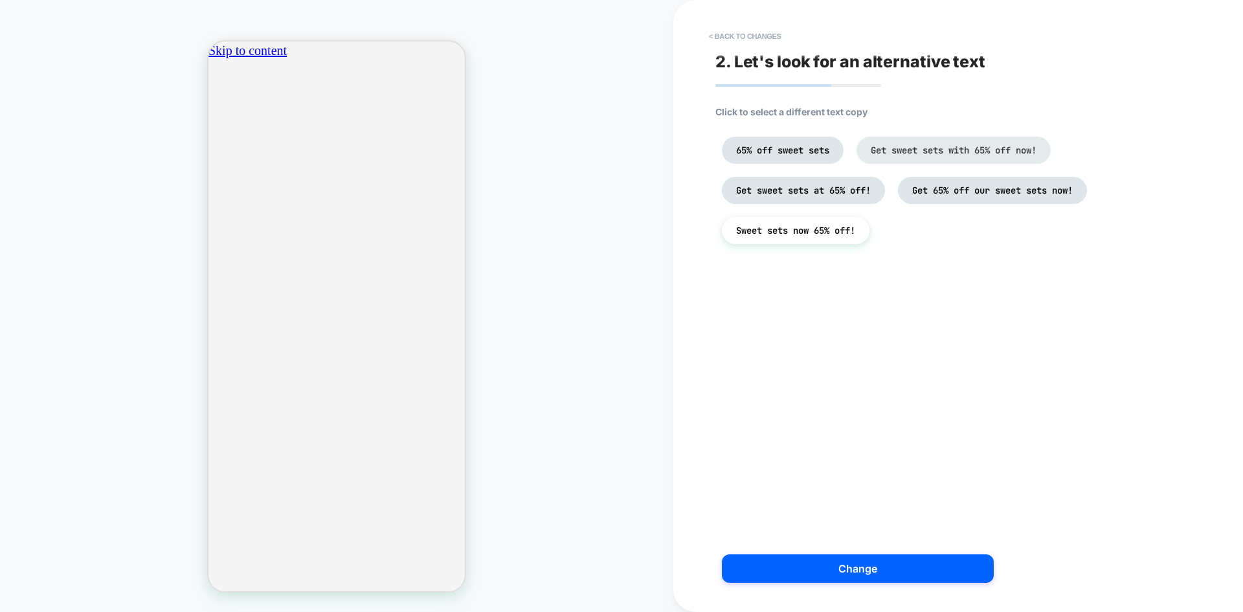
scroll to position [0, 456]
click at [932, 160] on li "Get sweet sets with 65% off now!" at bounding box center [953, 150] width 194 height 27
click at [816, 147] on span "65% off sweet sets" at bounding box center [782, 150] width 93 height 12
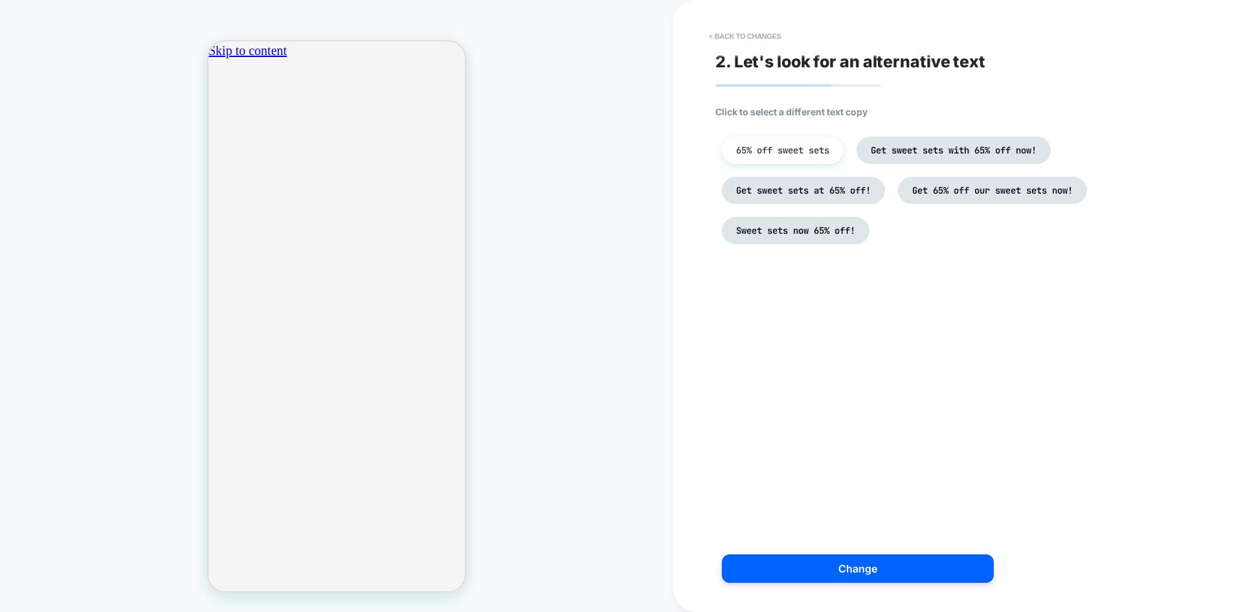
scroll to position [0, 0]
click at [727, 39] on button "< Back to changes" at bounding box center [744, 36] width 85 height 21
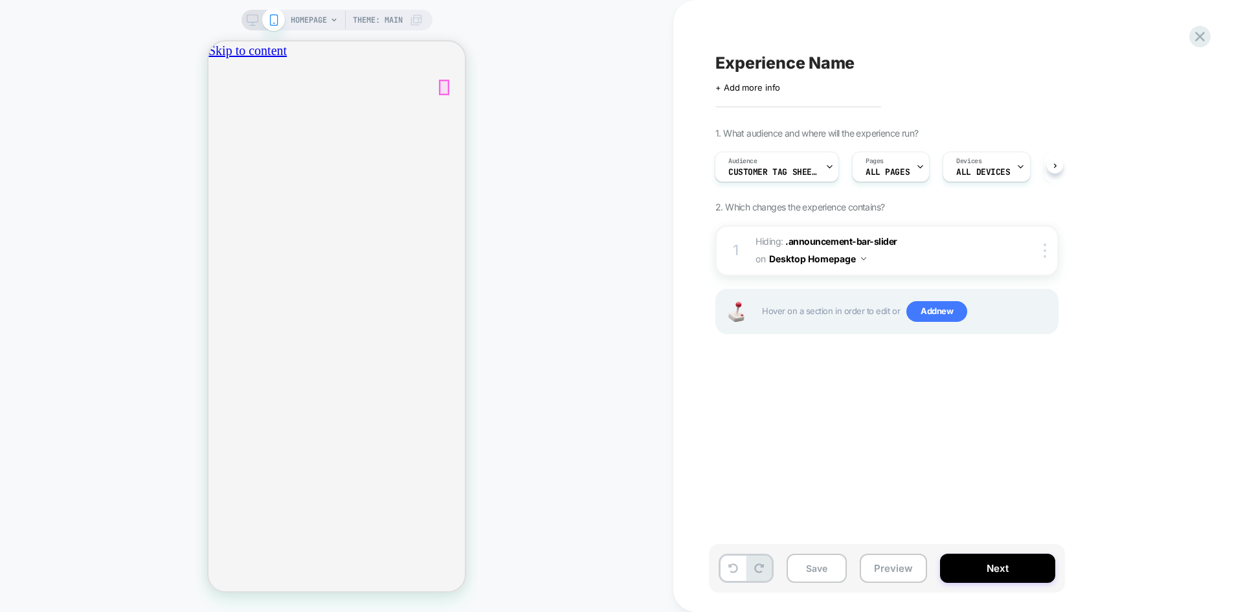
click at [444, 58] on div at bounding box center [444, 61] width 8 height 8
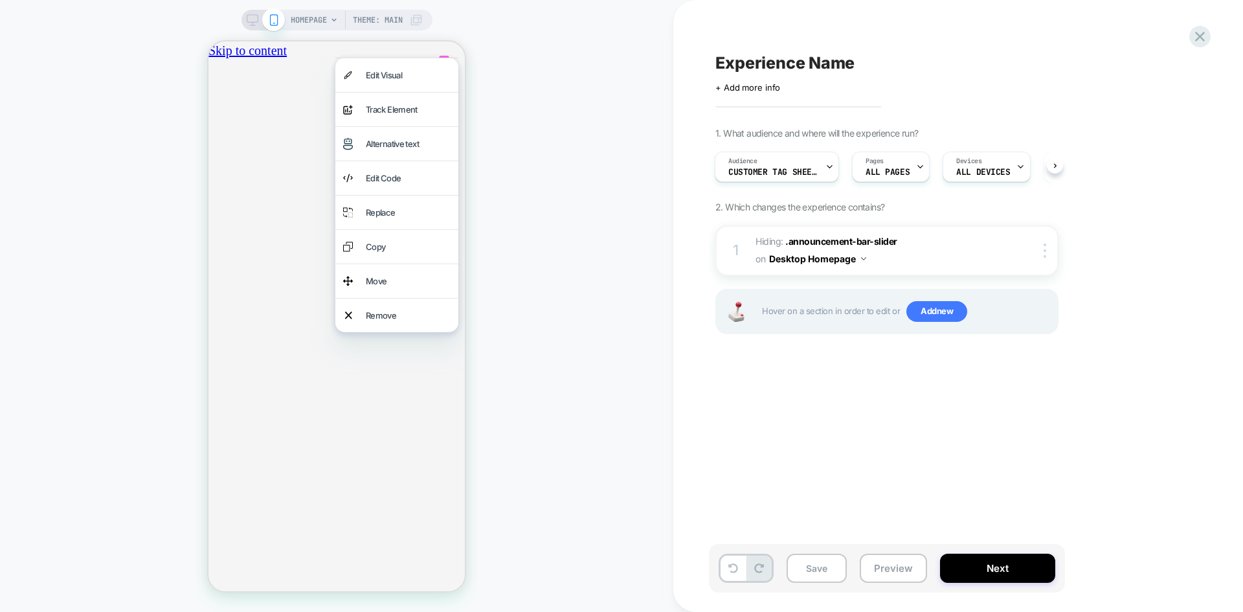
click at [135, 118] on div "HOMEPAGE Theme: MAIN" at bounding box center [336, 306] width 673 height 586
click at [1194, 34] on icon at bounding box center [1199, 36] width 17 height 17
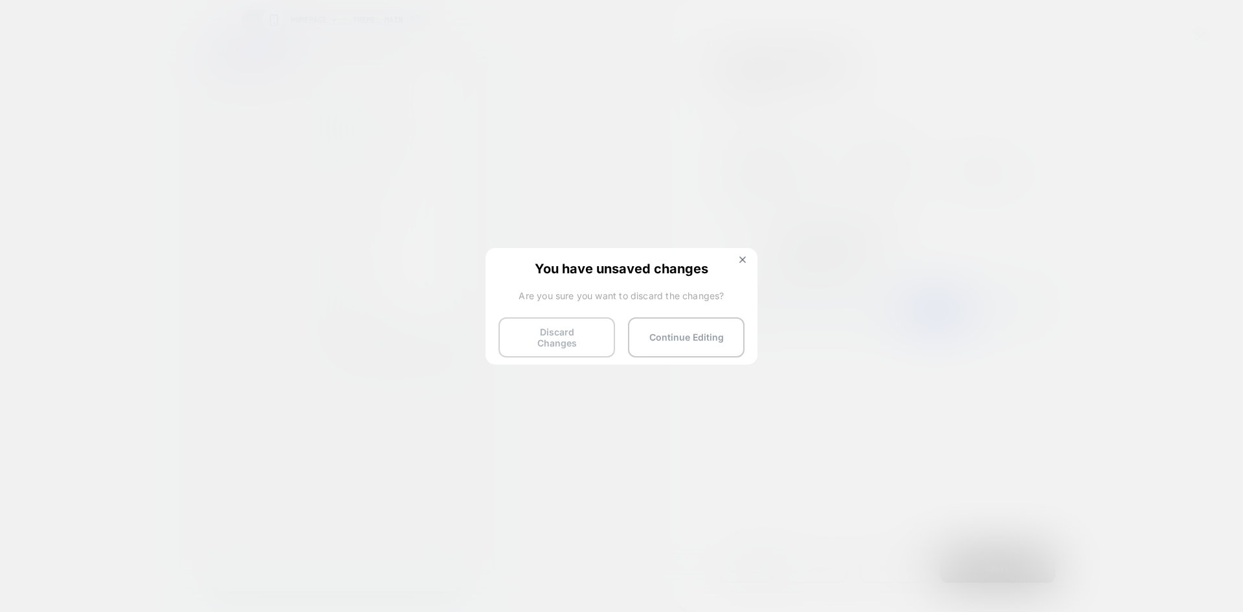
click at [571, 336] on button "Discard Changes" at bounding box center [556, 337] width 117 height 40
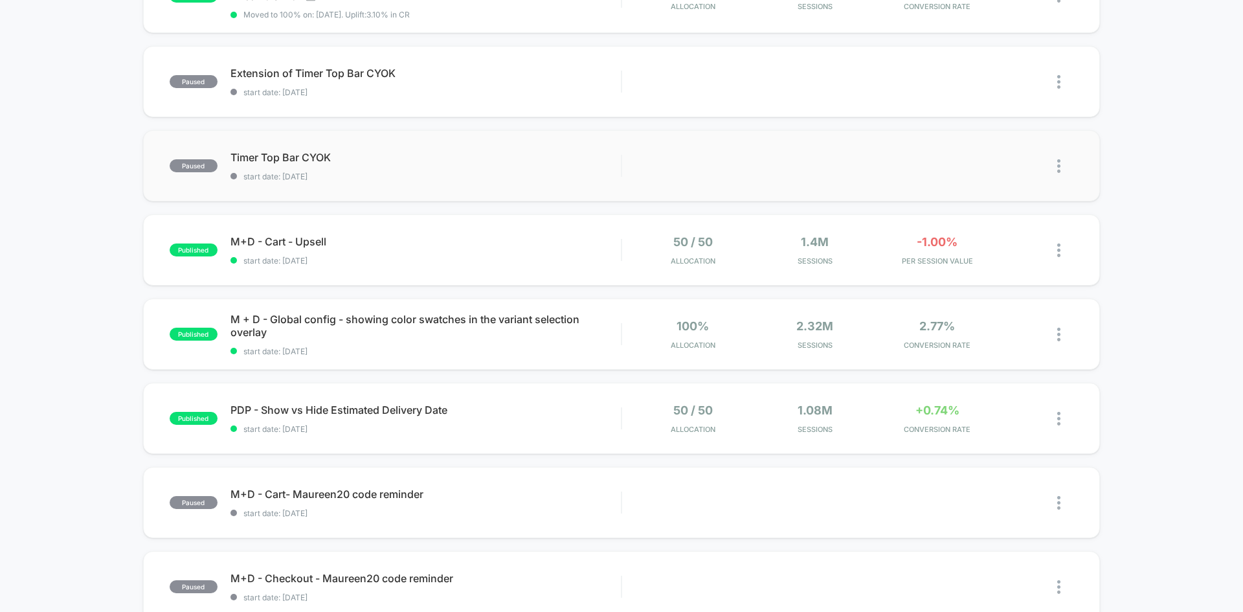
scroll to position [191, 0]
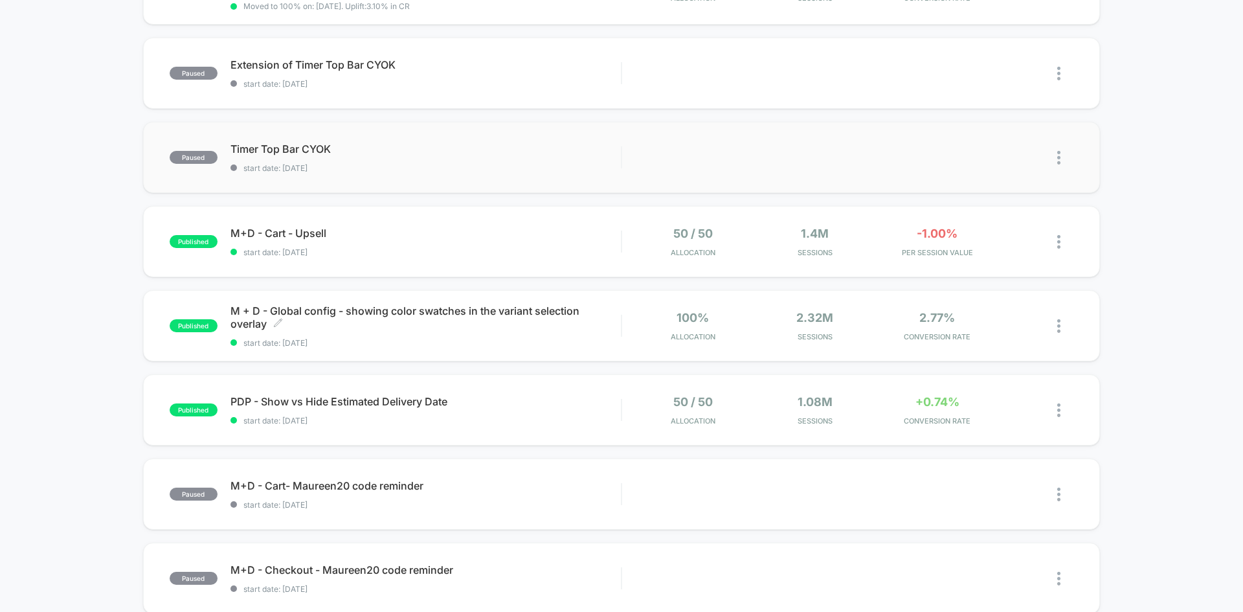
click at [561, 340] on span "start date: [DATE]" at bounding box center [425, 343] width 390 height 10
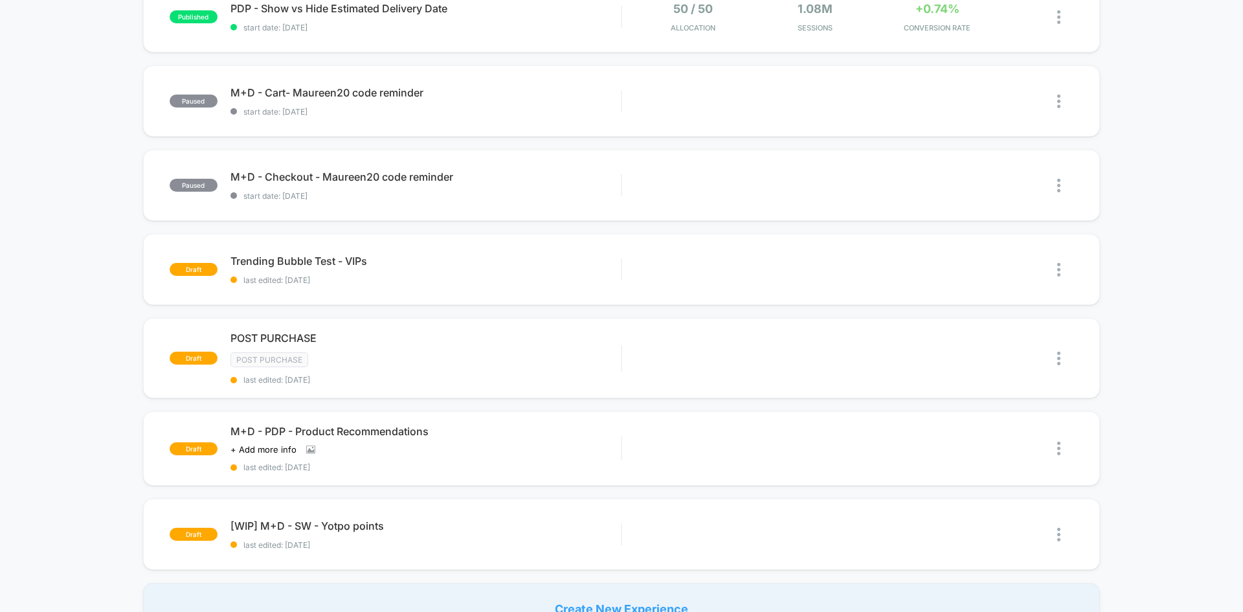
scroll to position [585, 0]
click at [755, 351] on div "Edit Duplicate Start" at bounding box center [830, 357] width 390 height 29
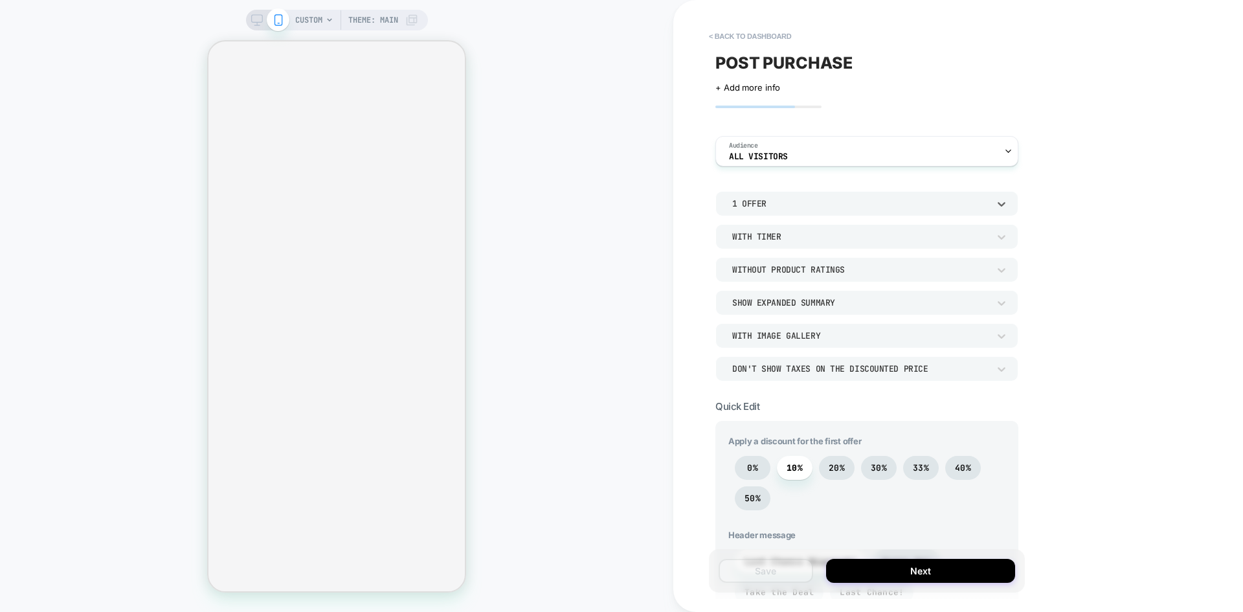
click at [732, 199] on div "1 Offer" at bounding box center [860, 203] width 256 height 11
click at [742, 230] on div "1 Offer" at bounding box center [866, 236] width 293 height 27
click at [785, 153] on span "All Visitors" at bounding box center [758, 156] width 59 height 9
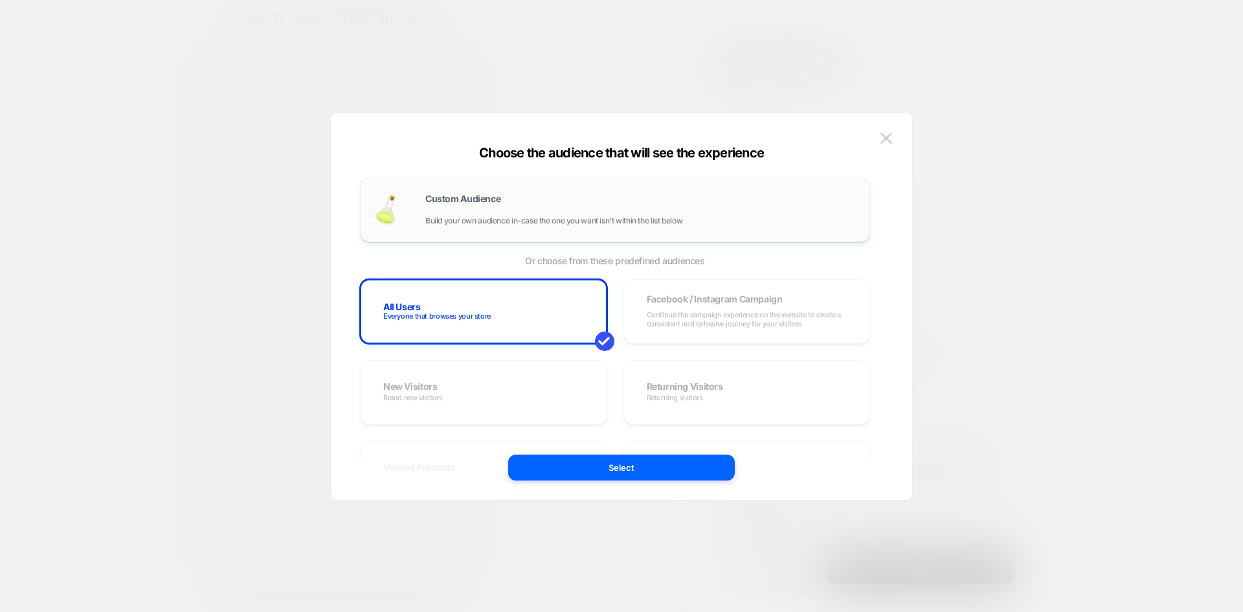
click at [541, 220] on span "Build your own audience in-case the one you want isn't within the list below" at bounding box center [553, 220] width 257 height 9
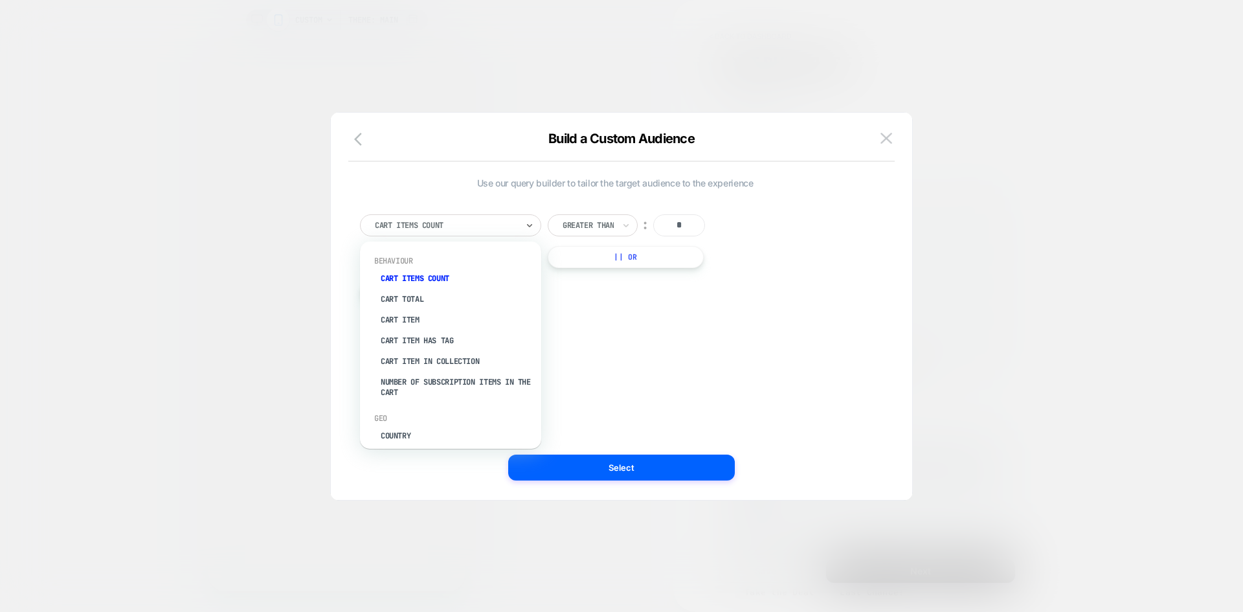
click at [482, 223] on div at bounding box center [446, 225] width 142 height 12
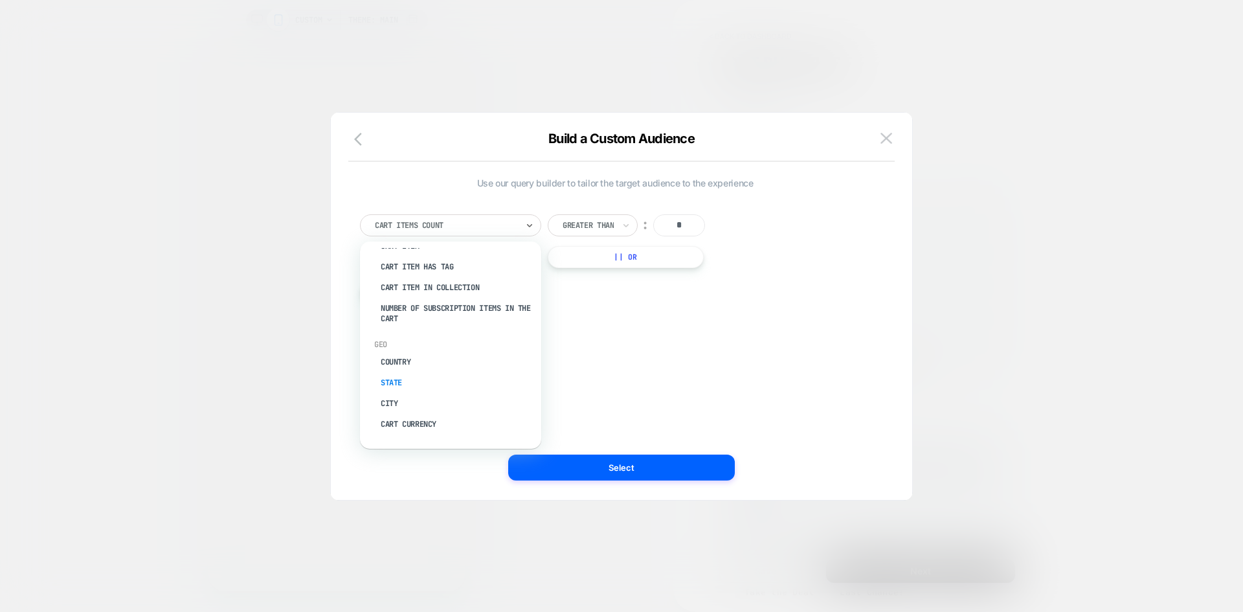
click at [390, 386] on div "State" at bounding box center [457, 382] width 168 height 21
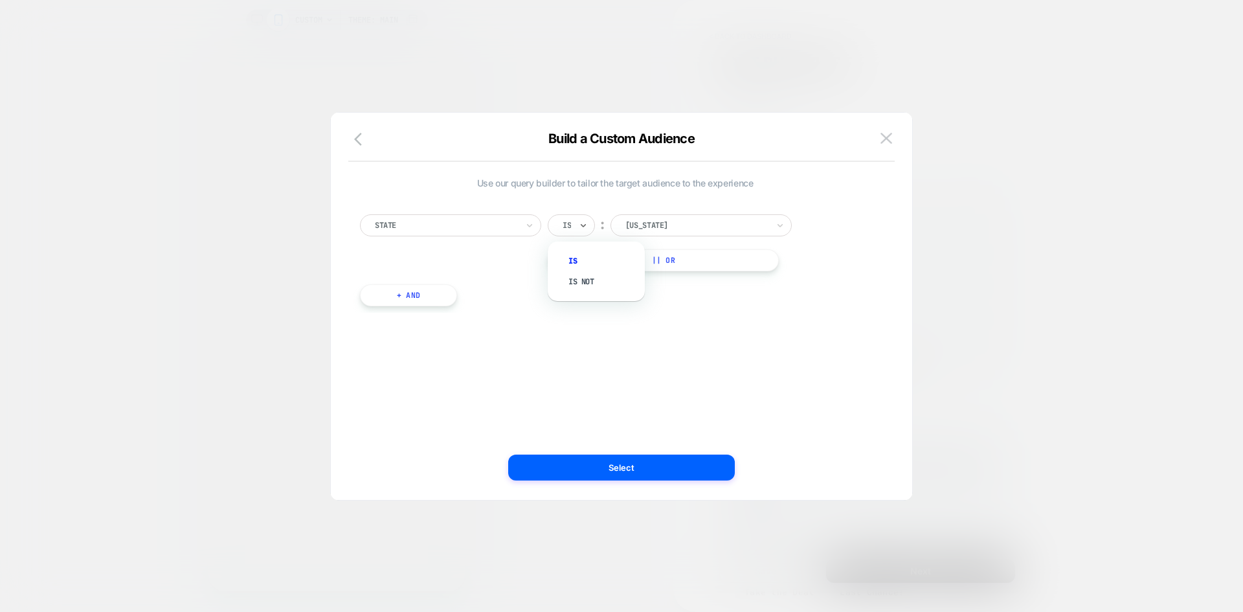
click at [577, 227] on div "Is" at bounding box center [571, 225] width 47 height 22
click at [574, 285] on div "Is not" at bounding box center [603, 281] width 84 height 21
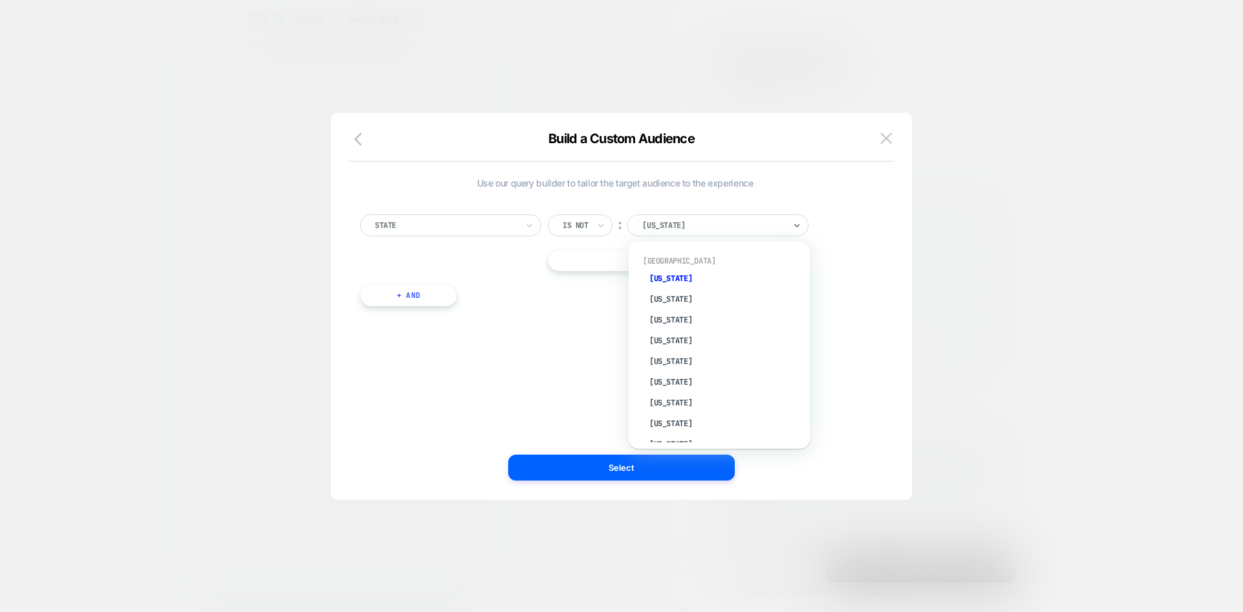
click at [685, 226] on div at bounding box center [713, 225] width 142 height 12
click at [665, 298] on div "[US_STATE]" at bounding box center [725, 299] width 168 height 21
click at [414, 288] on button "+ And" at bounding box center [408, 295] width 97 height 22
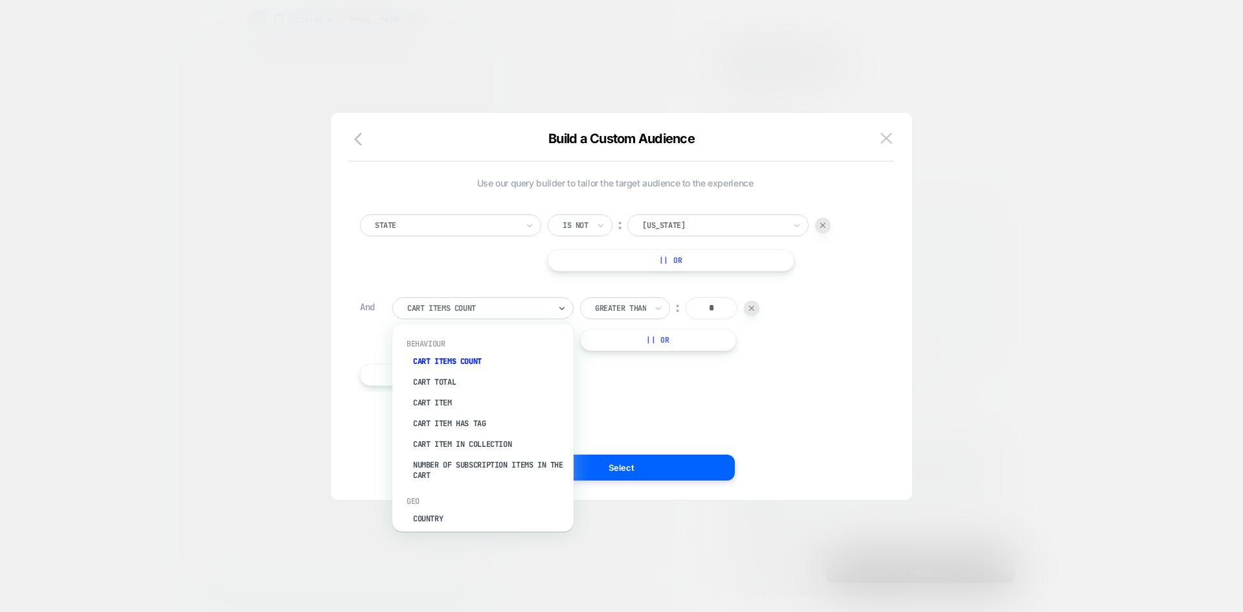
click at [513, 309] on div at bounding box center [478, 308] width 142 height 12
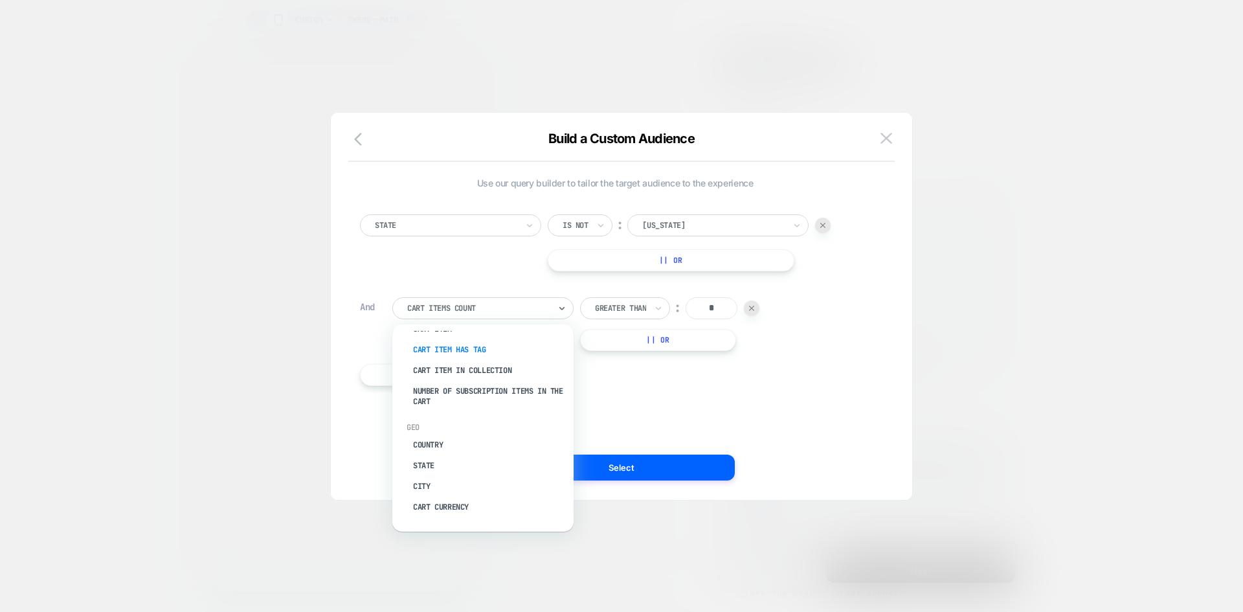
scroll to position [0, 0]
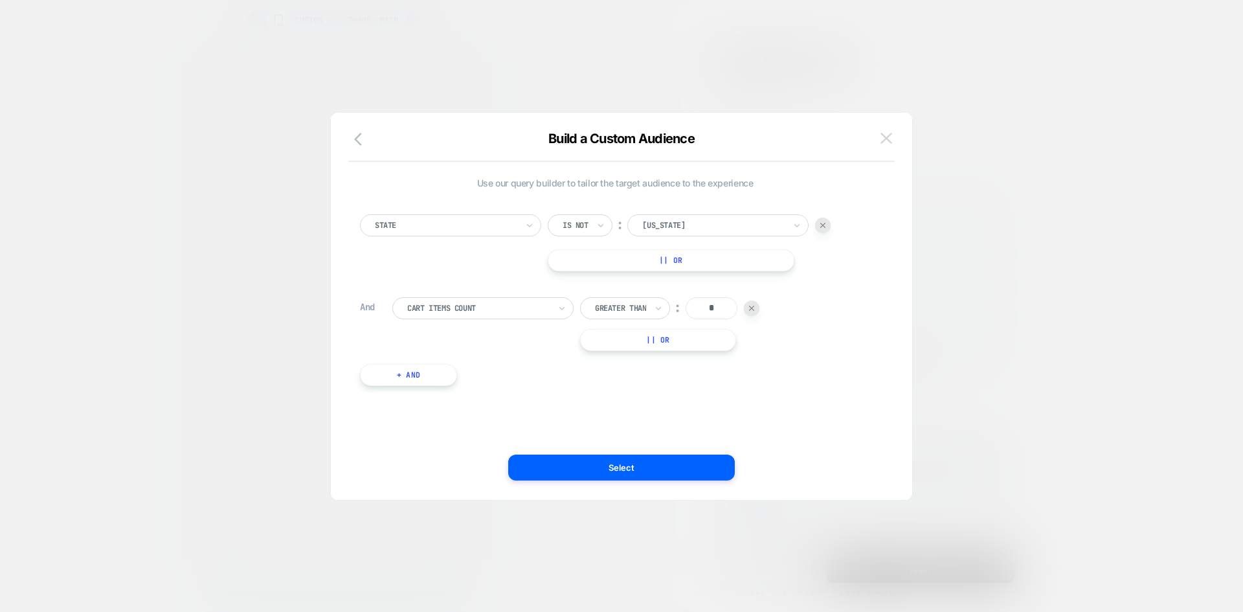
click at [879, 141] on button at bounding box center [885, 138] width 19 height 19
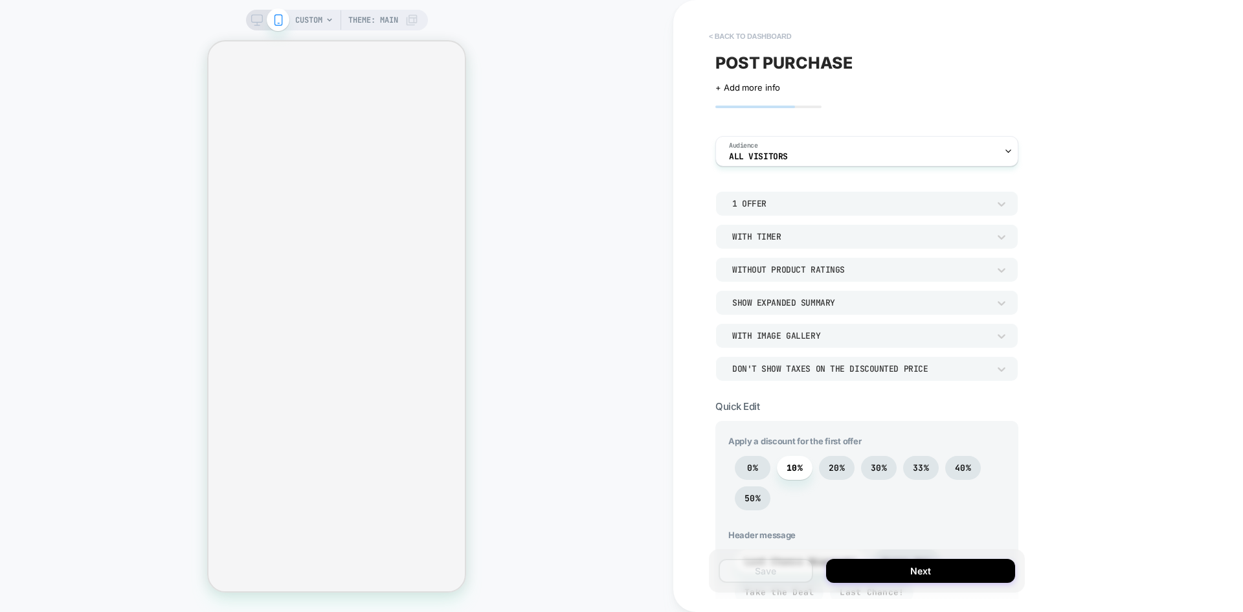
click at [764, 36] on button "< back to dashboard" at bounding box center [749, 36] width 95 height 21
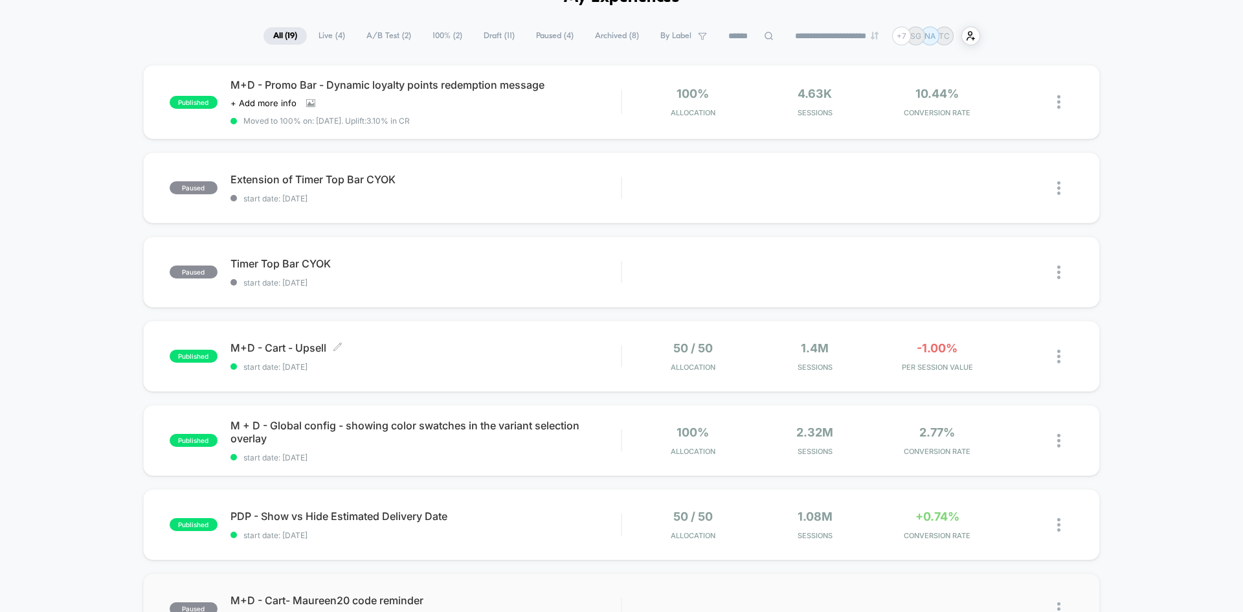
scroll to position [74, 0]
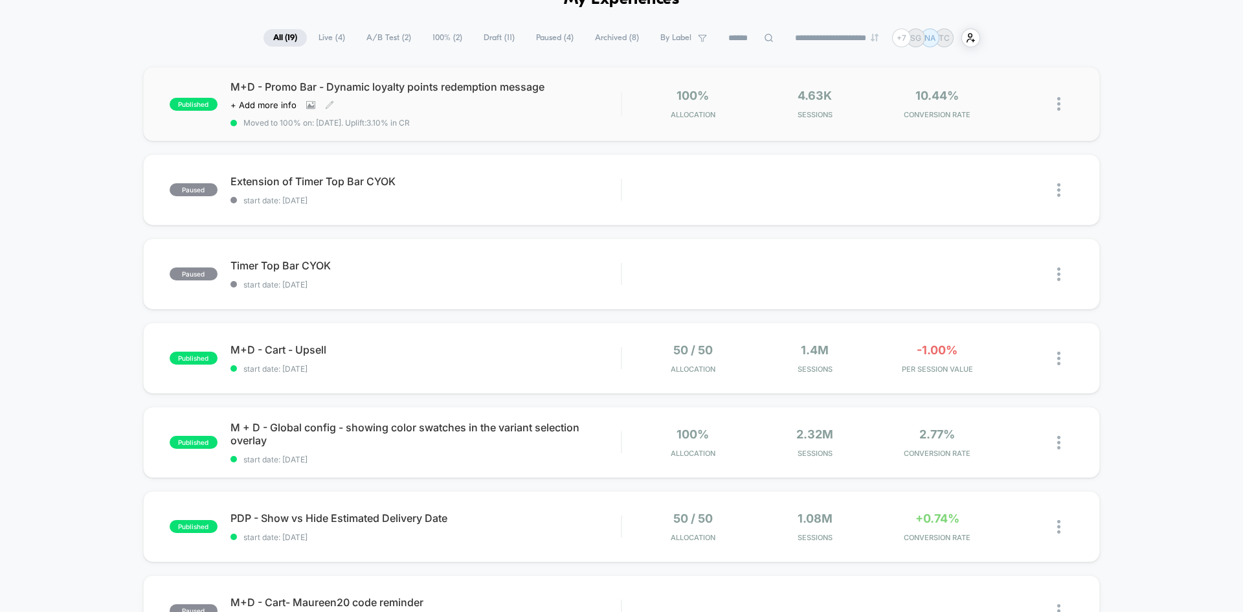
click at [542, 111] on div "M+D - Promo Bar - Dynamic loyalty points redemption message Click to view image…" at bounding box center [425, 103] width 390 height 47
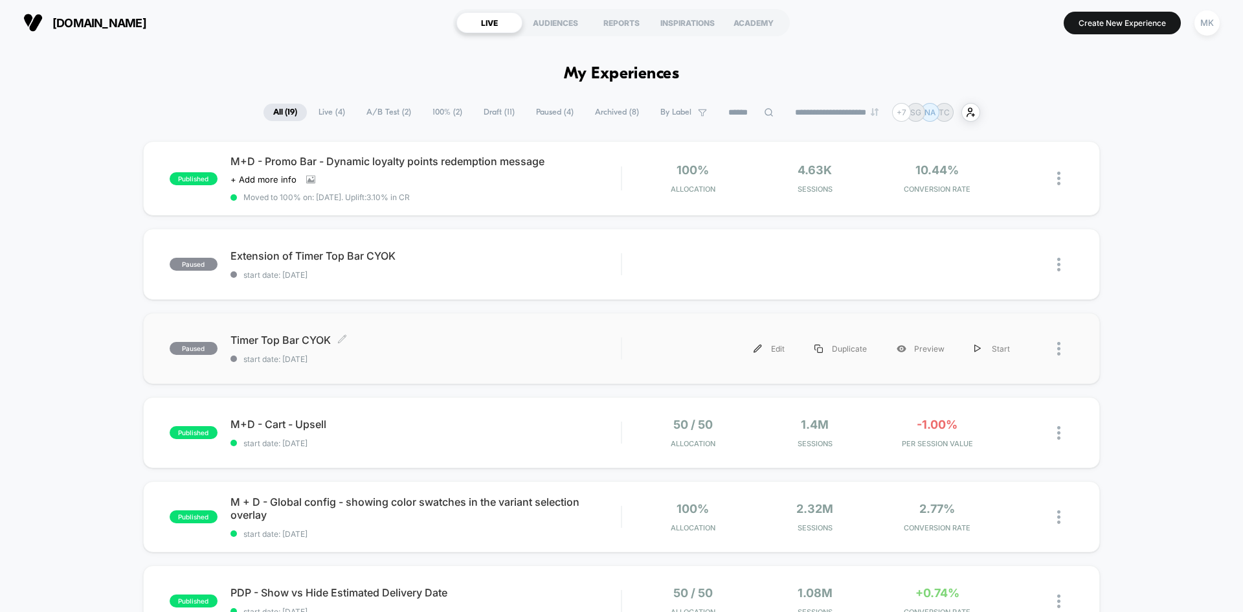
click at [388, 344] on span "Timer Top Bar CYOK Click to edit experience details" at bounding box center [425, 339] width 390 height 13
click at [422, 272] on span "start date: [DATE]" at bounding box center [425, 275] width 390 height 10
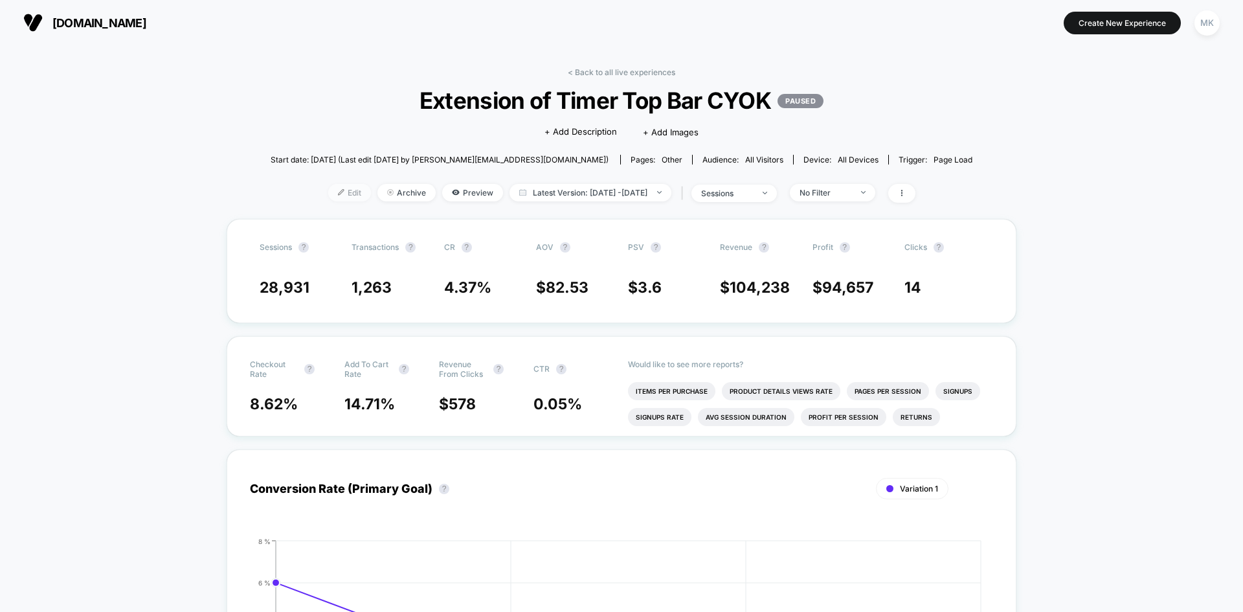
click at [338, 194] on img at bounding box center [341, 192] width 6 height 6
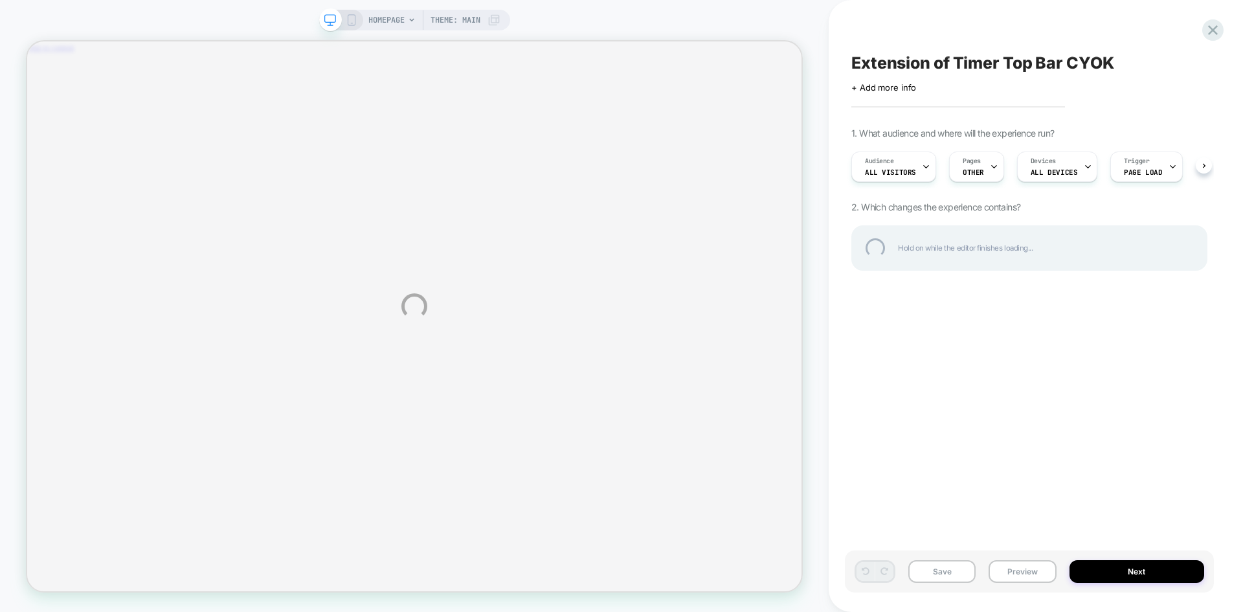
click at [985, 169] on div "HOMEPAGE Theme: MAIN Extension of Timer Top Bar CYOK Click to edit experience d…" at bounding box center [621, 306] width 1243 height 612
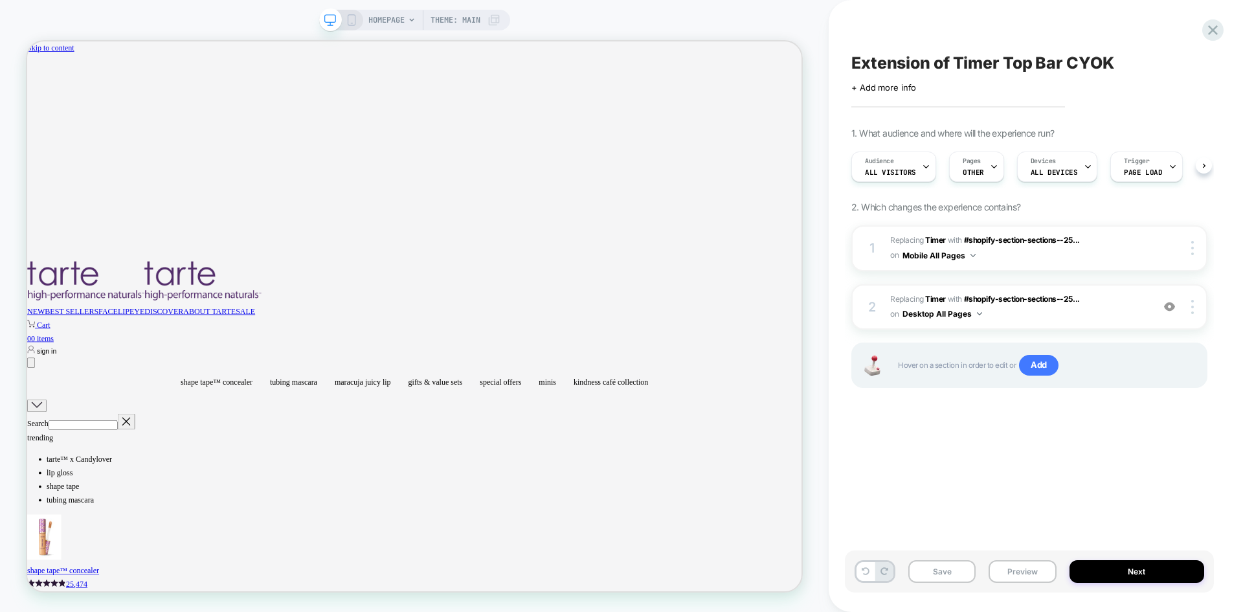
scroll to position [0, 1]
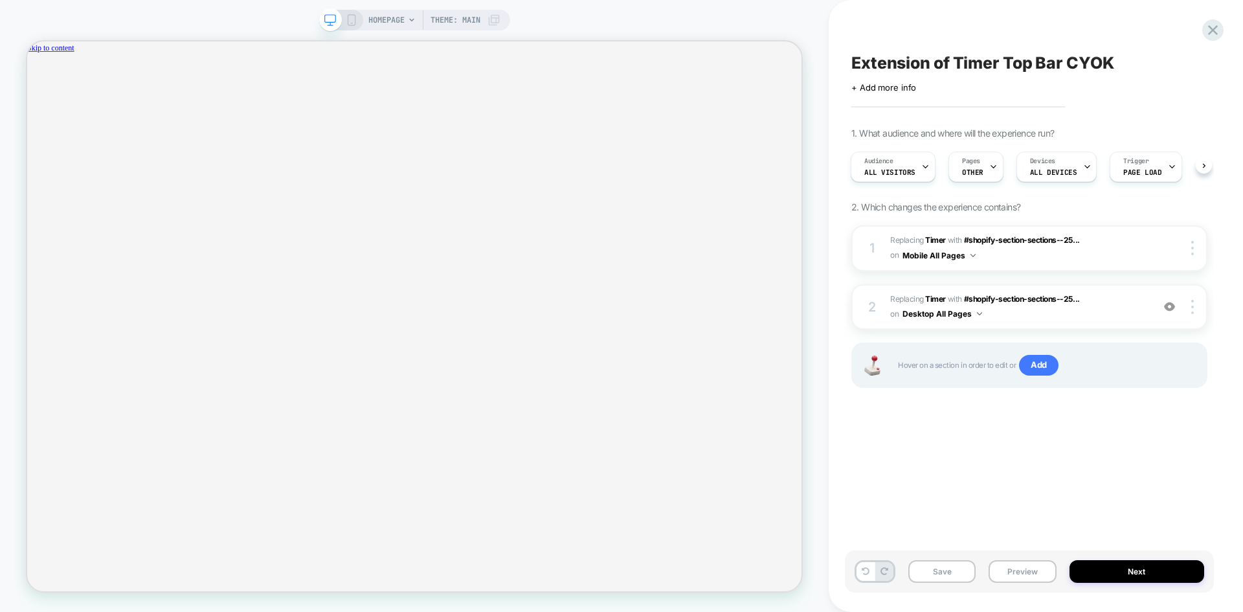
click at [989, 169] on icon at bounding box center [993, 166] width 8 height 8
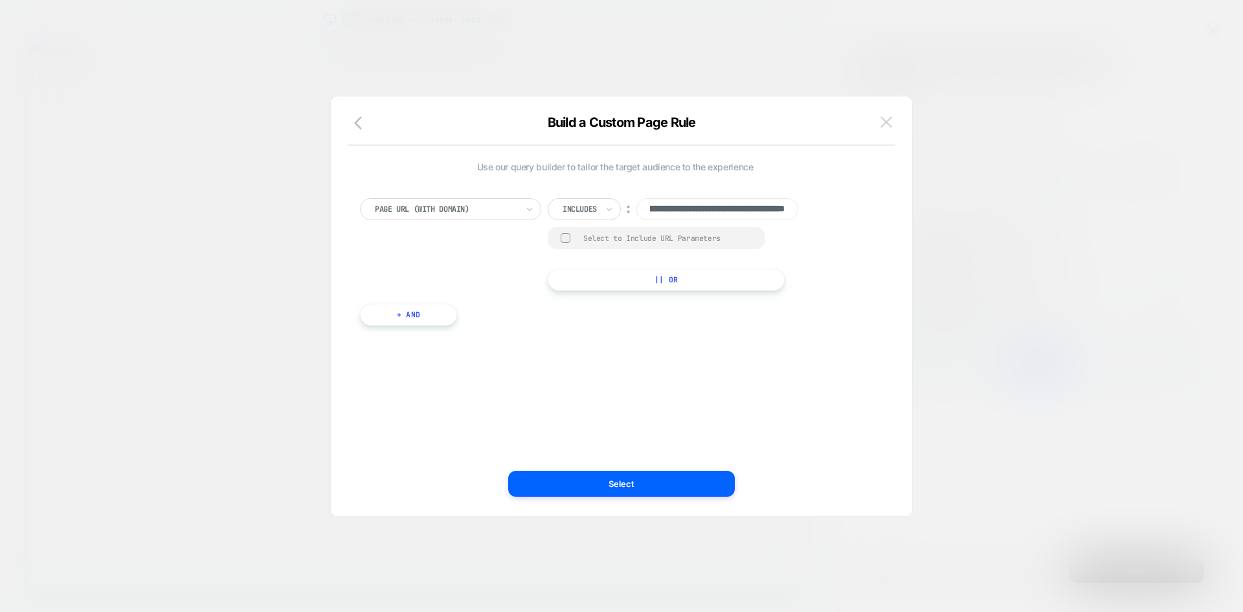
scroll to position [0, 0]
click at [885, 122] on img at bounding box center [886, 122] width 12 height 11
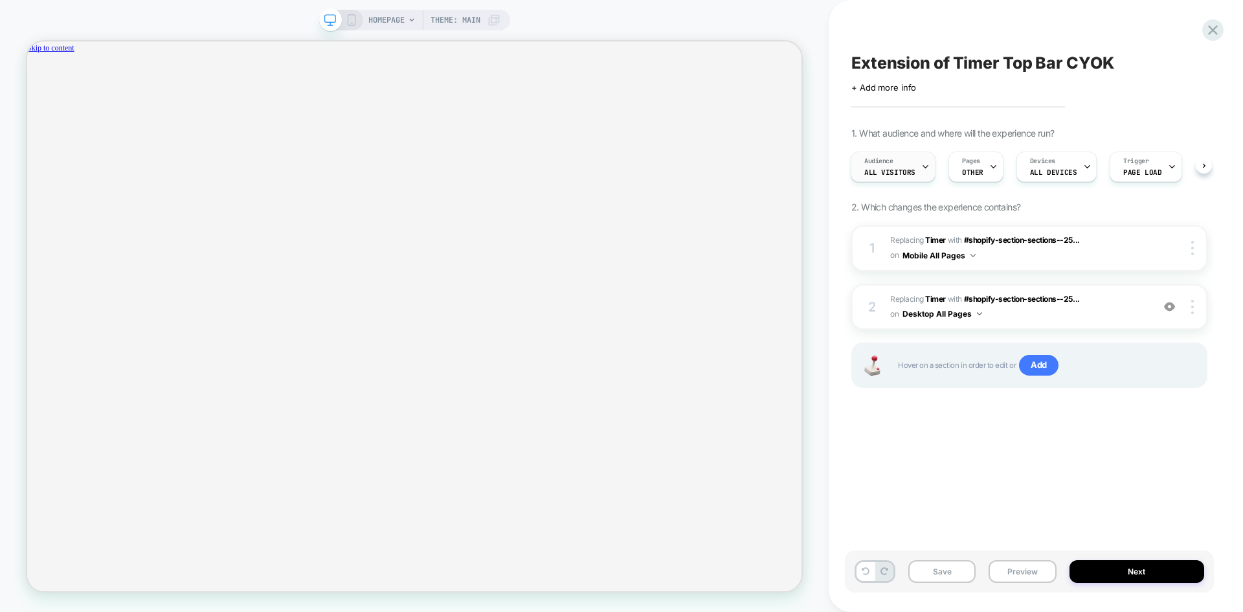
click at [907, 174] on span "All Visitors" at bounding box center [889, 172] width 51 height 9
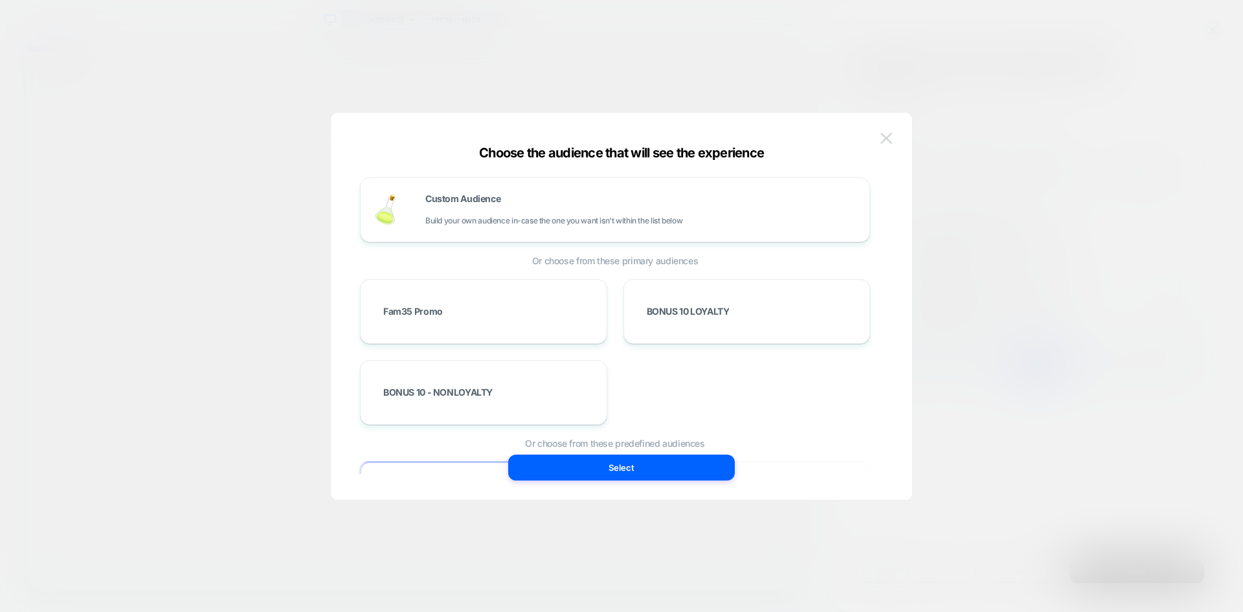
click at [887, 135] on img at bounding box center [886, 138] width 12 height 11
